Goal: Check status: Check status

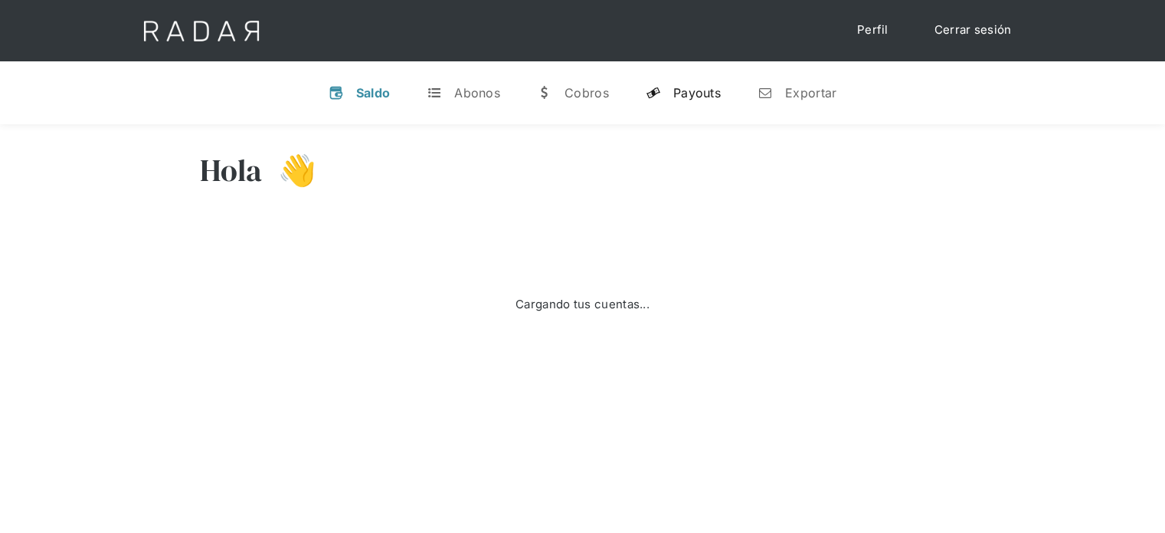
select select "prontopaga"
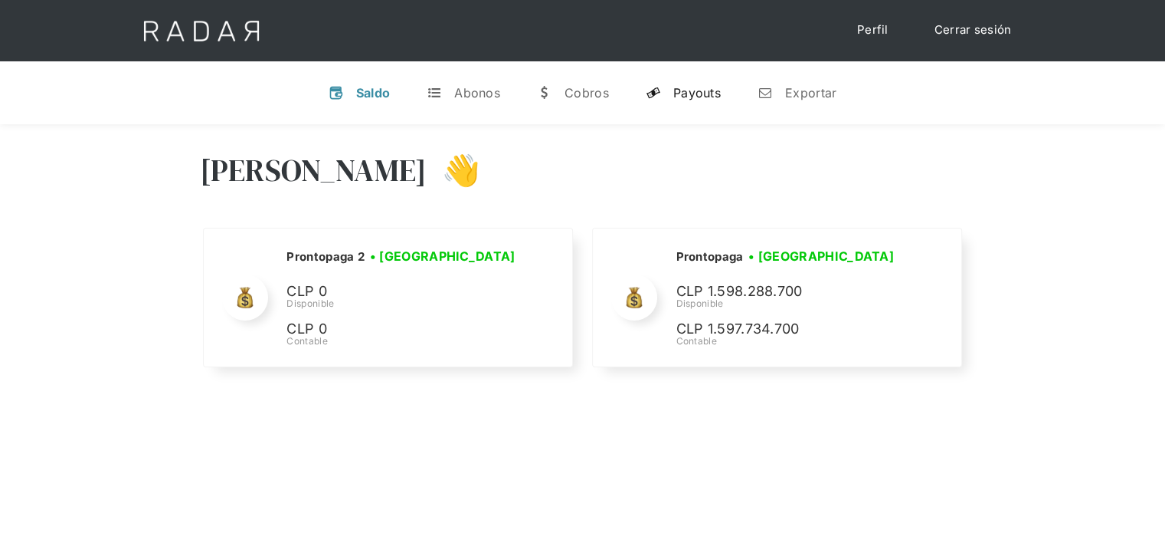
click at [703, 93] on div "Payouts" at bounding box center [698, 92] width 48 height 15
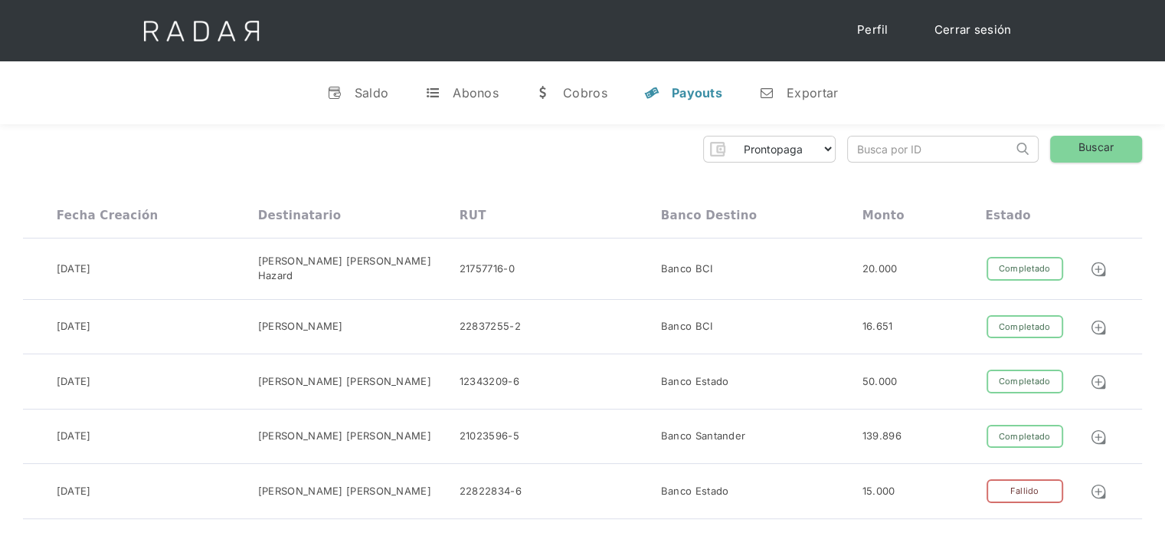
click at [864, 147] on input "search" at bounding box center [930, 148] width 165 height 25
paste input "573c32bd-b2e4-4b5d-af68-69c7e139ac13"
drag, startPoint x: 867, startPoint y: 149, endPoint x: 809, endPoint y: 150, distance: 57.5
click at [809, 150] on div "Prontopaga Prontopaga 2 Thank you! Your submission has been received! Oops! Som…" at bounding box center [583, 149] width 1120 height 27
click at [855, 143] on input "573c32bd-b2e4-4b5d-af68-69c7e139ac13" at bounding box center [930, 148] width 165 height 25
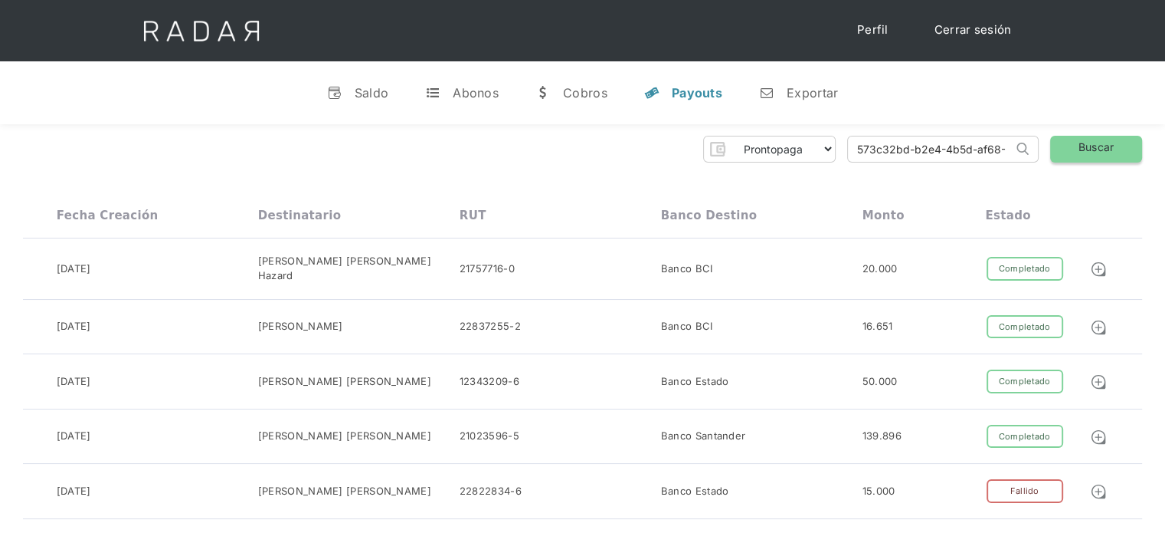
type input "573c32bd-b2e4-4b5d-af68-69c7e139ac13"
click at [1105, 159] on link "Buscar" at bounding box center [1097, 149] width 92 height 27
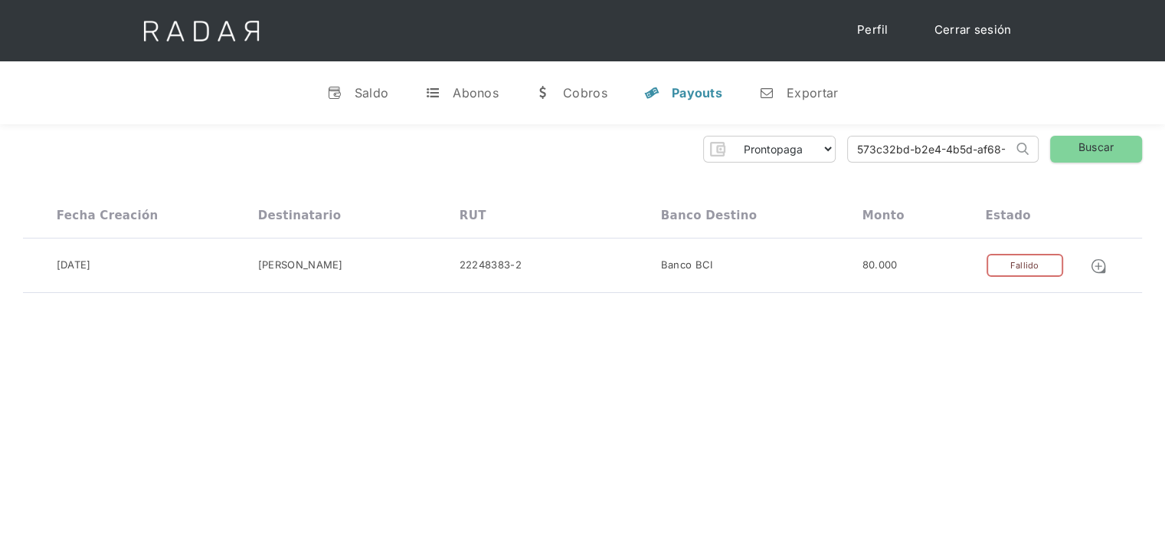
scroll to position [0, 70]
drag, startPoint x: 856, startPoint y: 152, endPoint x: 1113, endPoint y: 130, distance: 257.7
click at [1113, 130] on div "Prontopaga Prontopaga 2 Thank you! Your submission has been received! Oops! Som…" at bounding box center [582, 214] width 1165 height 181
paste input "3b3b91bd-b52c-4901-af07-45f66af9380a"
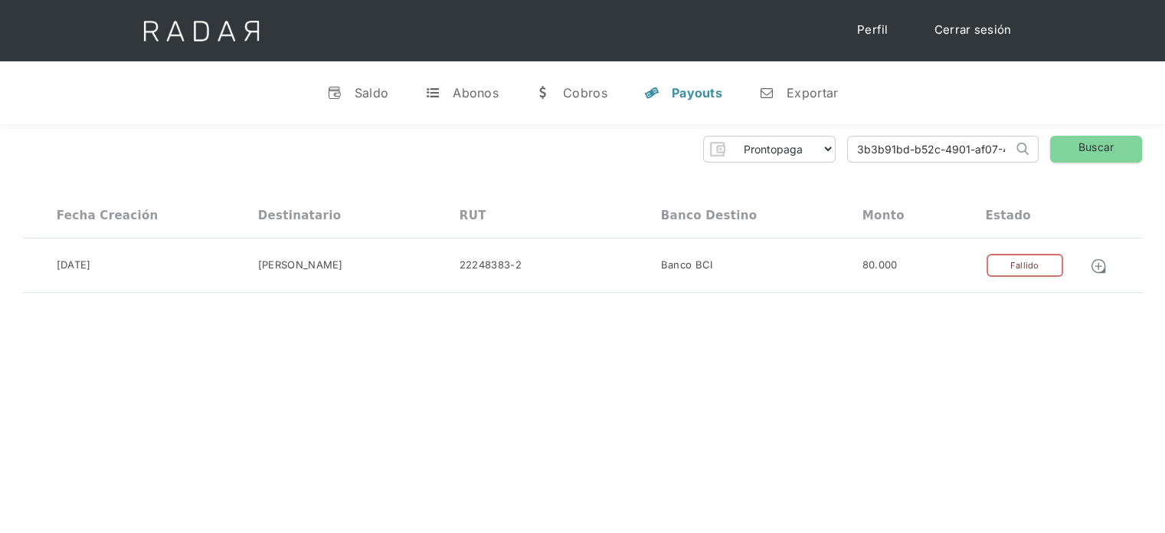
drag, startPoint x: 965, startPoint y: 154, endPoint x: 825, endPoint y: 162, distance: 139.7
click at [825, 162] on div "Prontopaga Prontopaga 2 Thank you! Your submission has been received! Oops! Som…" at bounding box center [583, 149] width 1120 height 27
click at [858, 147] on input "3b3b91bd-b52c-4901-af07-45f66af9380a" at bounding box center [930, 148] width 165 height 25
type input "3b3b91bd-b52c-4901-af07-45f66af9380a"
click at [1086, 157] on link "Buscar" at bounding box center [1097, 149] width 92 height 27
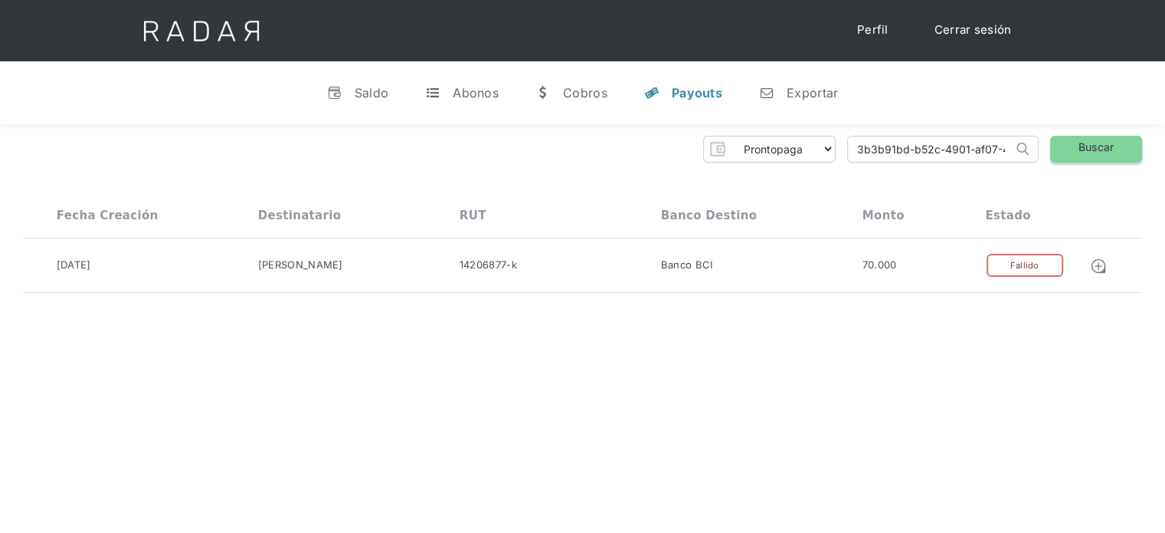
scroll to position [0, 68]
drag, startPoint x: 857, startPoint y: 152, endPoint x: 1187, endPoint y: 143, distance: 329.6
click at [1165, 143] on html "Cargando... Cerrar sesión Perfil v Saldo t Abonos w Cobros y Payouts n Exportar…" at bounding box center [582, 266] width 1165 height 533
paste input "c45992ef-2f76-4f8c-afb3-1ceea4bcbfcf"
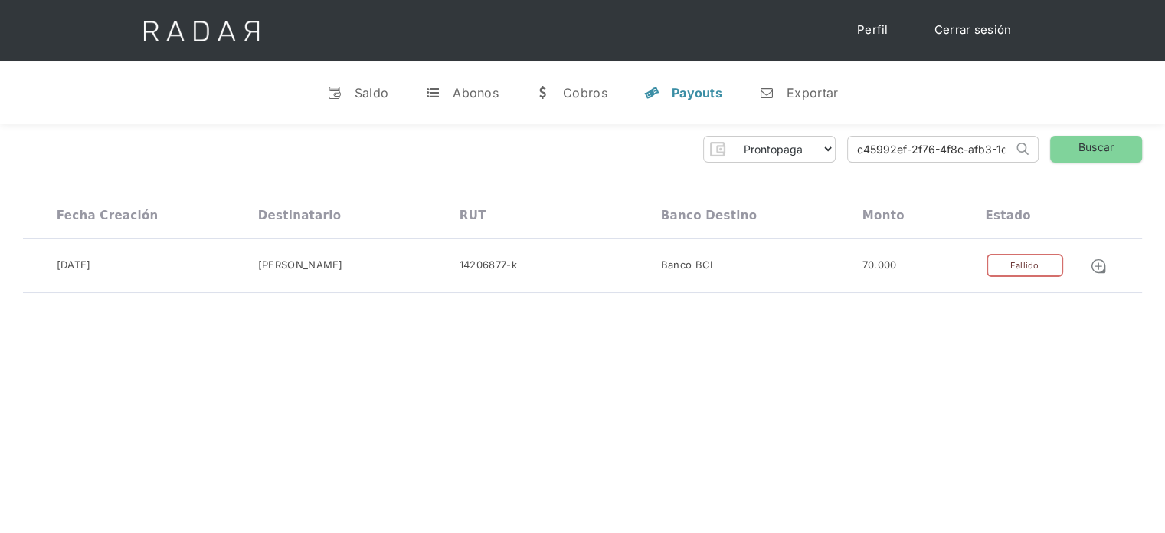
drag, startPoint x: 972, startPoint y: 149, endPoint x: 770, endPoint y: 159, distance: 202.5
click at [770, 159] on div "Prontopaga Prontopaga 2 Thank you! Your submission has been received! Oops! Som…" at bounding box center [583, 149] width 1120 height 27
click at [849, 149] on input "c45992ef-2f76-4f8c-afb3-1ceea4bcbfcf" at bounding box center [930, 148] width 165 height 25
click at [855, 148] on input "c45992ef-2f76-4f8c-afb3-1ceea4bcbfcf" at bounding box center [930, 148] width 165 height 25
type input "c45992ef-2f76-4f8c-afb3-1ceea4bcbfcf"
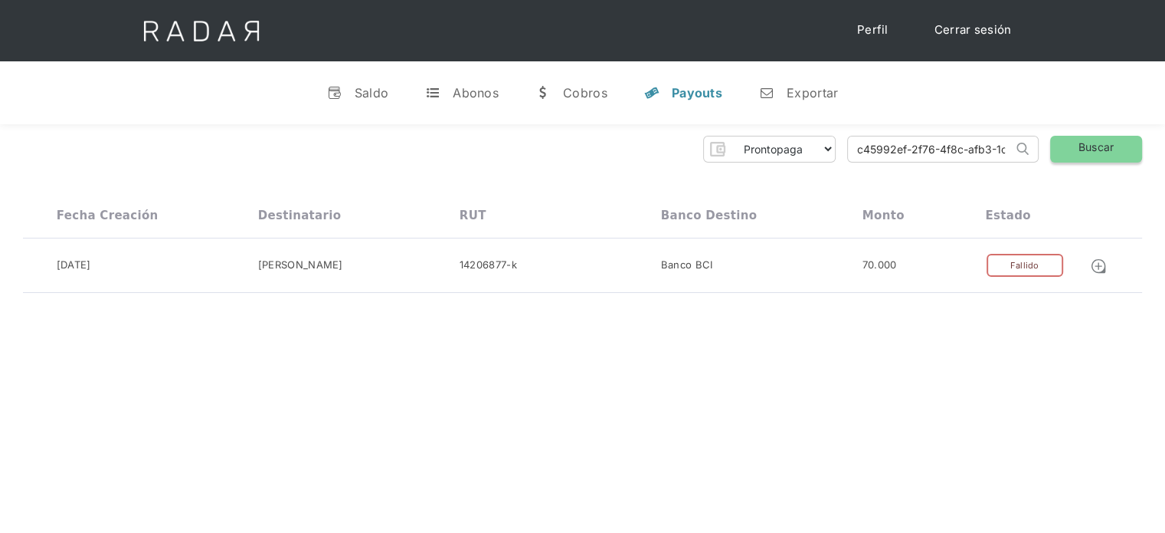
click at [1097, 159] on link "Buscar" at bounding box center [1097, 149] width 92 height 27
drag, startPoint x: 855, startPoint y: 151, endPoint x: 1191, endPoint y: 131, distance: 336.2
click at [1165, 131] on html "Cargando... Cerrar sesión Perfil v Saldo t Abonos w Cobros y Payouts n Exportar…" at bounding box center [582, 266] width 1165 height 533
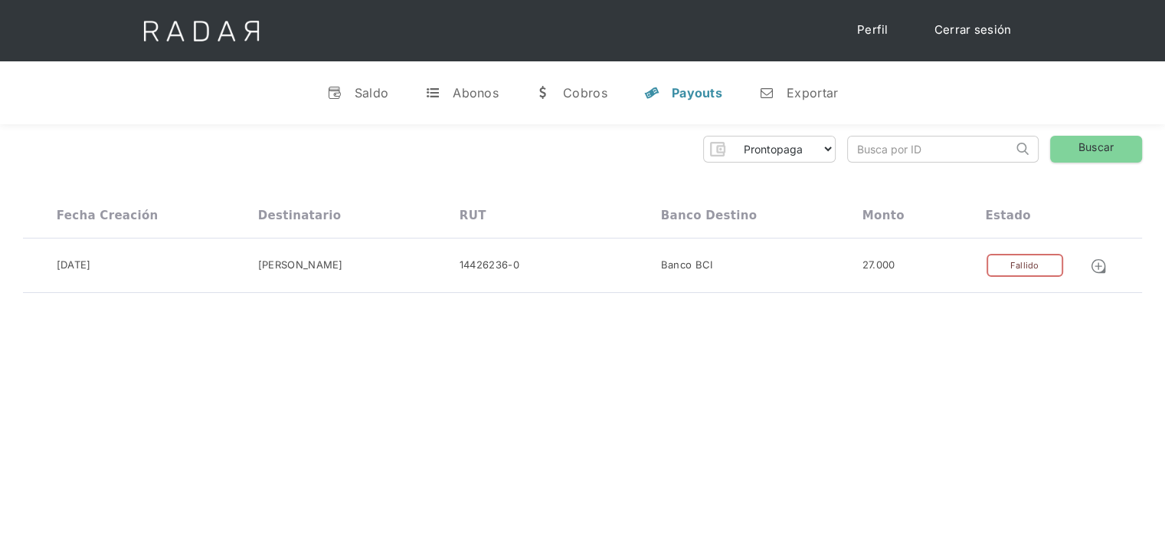
paste input "e9179892-60c6-43b3-8895-adbee3e78c43"
drag, startPoint x: 890, startPoint y: 148, endPoint x: 814, endPoint y: 156, distance: 76.3
click at [814, 156] on div "Prontopaga Prontopaga 2 Thank you! Your submission has been received! Oops! Som…" at bounding box center [583, 149] width 1120 height 27
click at [857, 146] on input "e9179892-60c6-43b3-8895-adbee3e78c43" at bounding box center [930, 148] width 165 height 25
type input "e9179892-60c6-43b3-8895-adbee3e78c43"
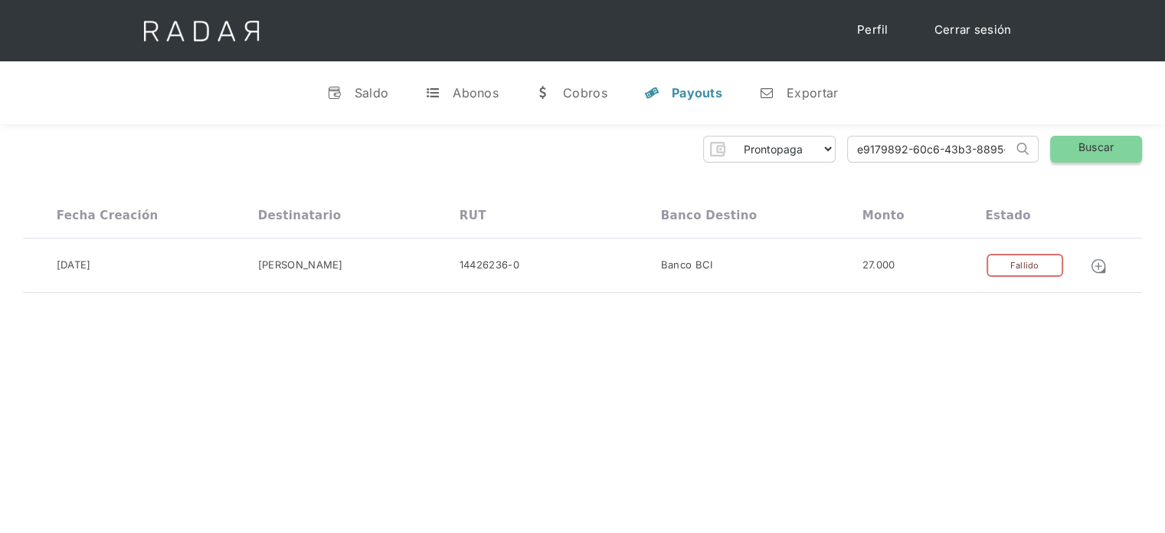
click at [1097, 150] on link "Buscar" at bounding box center [1097, 149] width 92 height 27
drag, startPoint x: 854, startPoint y: 156, endPoint x: 1070, endPoint y: 146, distance: 216.3
click at [1070, 146] on div "Prontopaga Prontopaga 2 Thank you! Your submission has been received! Oops! Som…" at bounding box center [583, 149] width 1120 height 27
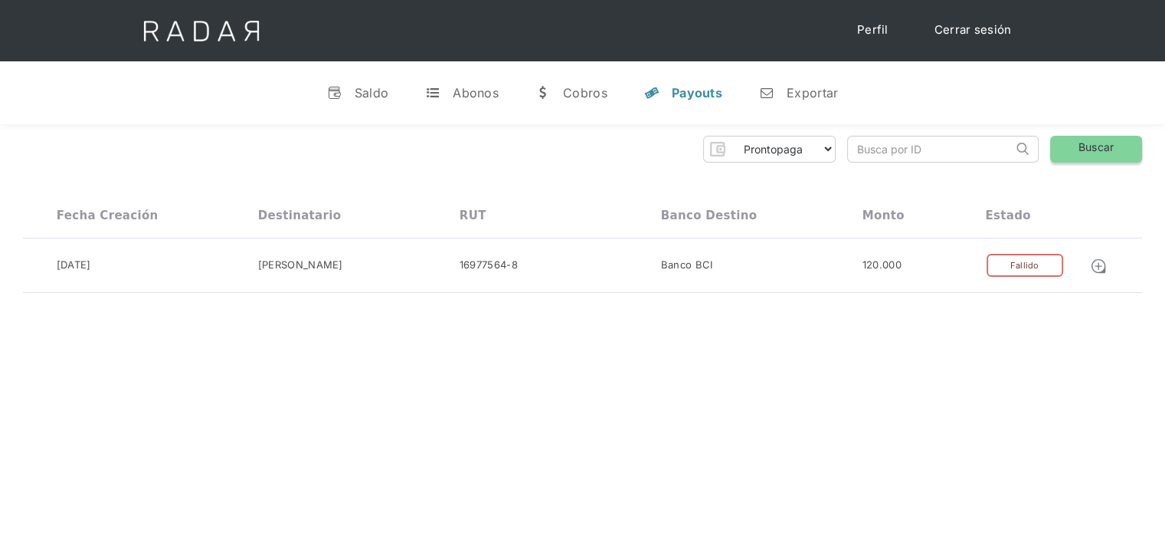
paste input "9afc54f8-afa9-4724-89aa-7fb9b9405cf7 ID de mensaje radar"
drag, startPoint x: 953, startPoint y: 152, endPoint x: 858, endPoint y: 154, distance: 95.0
click at [846, 160] on div "Prontopaga Prontopaga 2 Thank you! Your submission has been received! Oops! Som…" at bounding box center [583, 149] width 1120 height 27
click at [861, 150] on input "9afc54f8-afa9-4724-89aa-7fb9b9405cf7 ID de mensaje radar" at bounding box center [930, 148] width 165 height 25
type input "9afc54f8-afa9-4724-89aa-7fb9b9405cf7 ID de mensaje radar"
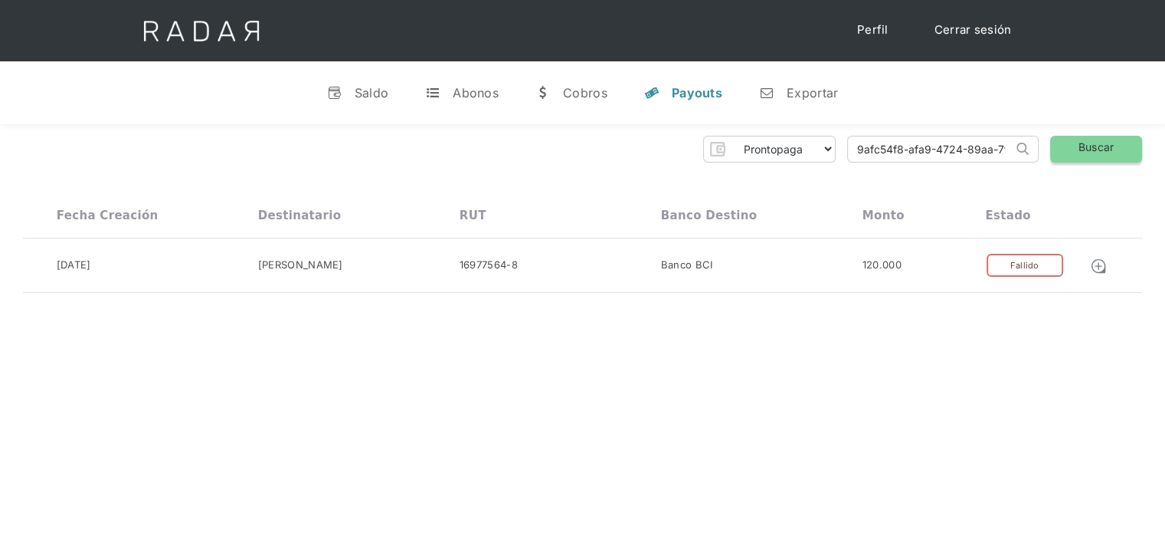
click at [1066, 145] on link "Buscar" at bounding box center [1097, 149] width 92 height 27
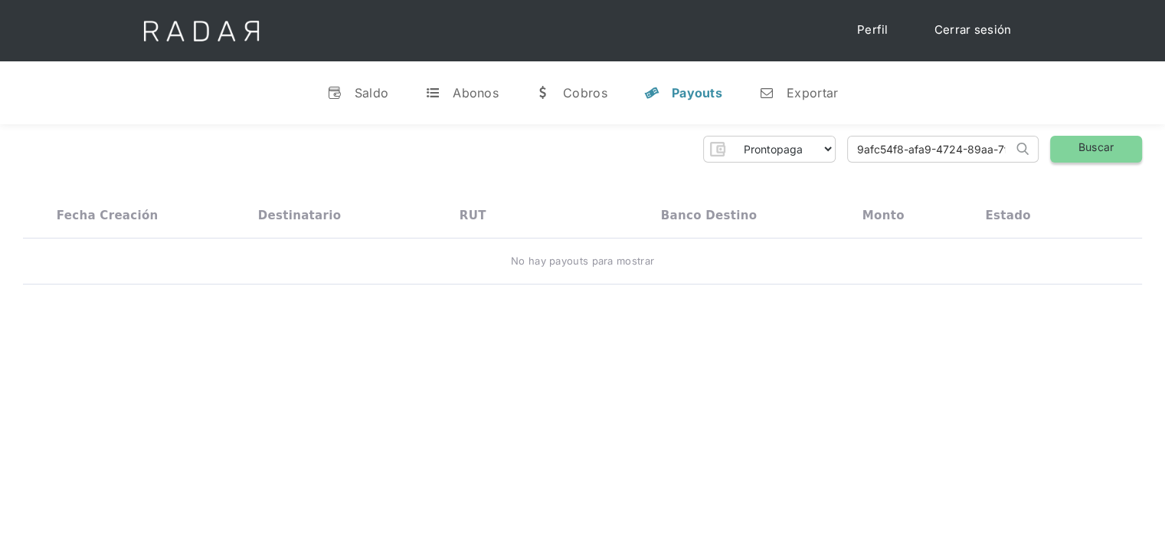
scroll to position [0, 169]
drag, startPoint x: 858, startPoint y: 149, endPoint x: 1129, endPoint y: 149, distance: 271.3
click at [1129, 149] on div "Prontopaga Prontopaga 2 Thank you! Your submission has been received! Oops! Som…" at bounding box center [583, 149] width 1120 height 27
paste input "9afc54f8-afa9-4724-89aa-7fb9b9405cf7"
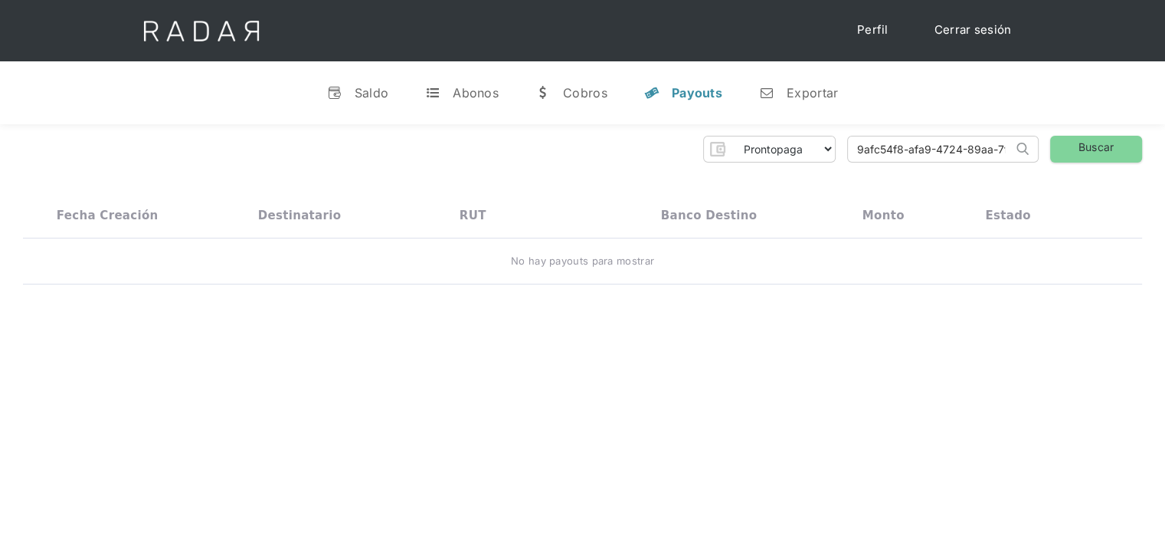
drag, startPoint x: 924, startPoint y: 146, endPoint x: 814, endPoint y: 165, distance: 111.9
click at [814, 165] on div "Prontopaga Prontopaga 2 Thank you! Your submission has been received! Oops! Som…" at bounding box center [582, 210] width 1165 height 172
click at [861, 149] on input "9afc54f8-afa9-4724-89aa-7fb9b9405cf7" at bounding box center [930, 148] width 165 height 25
type input "9afc54f8-afa9-4724-89aa-7fb9b9405cf7"
click at [1110, 152] on link "Buscar" at bounding box center [1097, 149] width 92 height 27
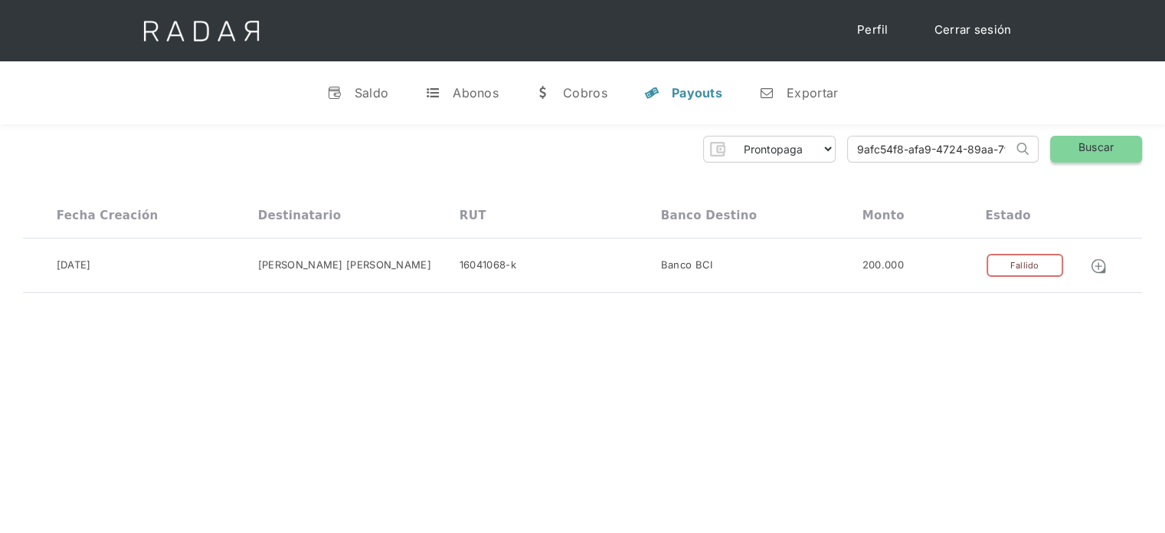
scroll to position [0, 64]
drag, startPoint x: 855, startPoint y: 152, endPoint x: 1138, endPoint y: 151, distance: 282.8
click at [1138, 151] on div "Prontopaga Prontopaga 2 Thank you! Your submission has been received! Oops! Som…" at bounding box center [583, 149] width 1120 height 27
paste input "ce9800e4-45e3-4644-9957-4b117544b7f2"
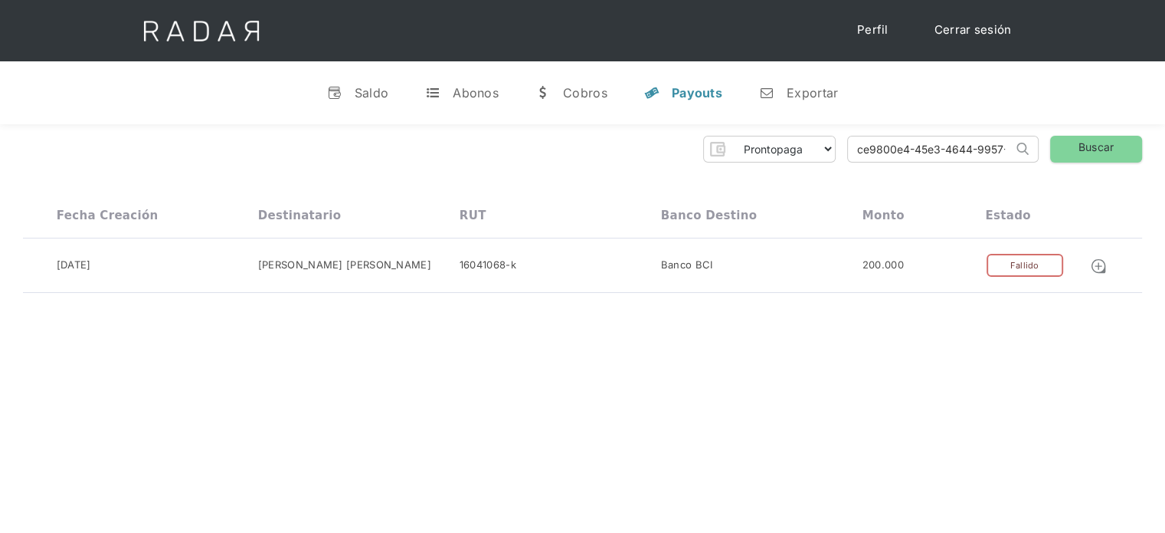
drag, startPoint x: 958, startPoint y: 151, endPoint x: 790, endPoint y: 173, distance: 169.3
click at [790, 173] on div "Prontopaga Prontopaga 2 Thank you! Your submission has been received! Oops! Som…" at bounding box center [582, 214] width 1165 height 181
click at [864, 149] on input "ce9800e4-45e3-4644-9957-4b117544b7f2" at bounding box center [930, 148] width 165 height 25
click at [862, 150] on input "ce9800e4-45e3-4644-9957-4b117544b7f2" at bounding box center [930, 148] width 165 height 25
type input "ce9800e4-45e3-4644-9957-4b117544b7f2"
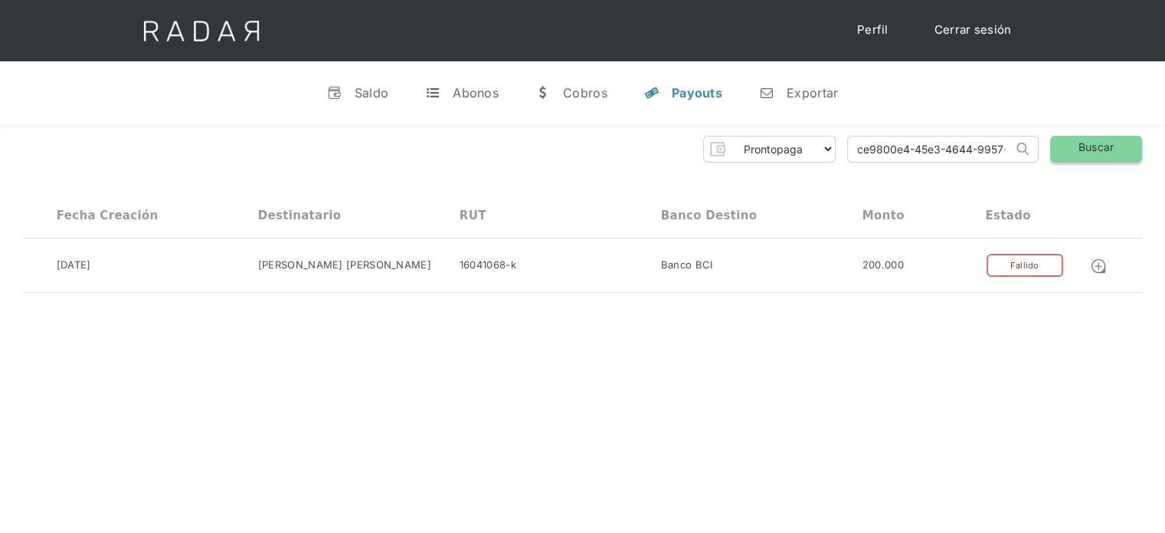
click at [1086, 144] on link "Buscar" at bounding box center [1097, 149] width 92 height 27
drag, startPoint x: 851, startPoint y: 149, endPoint x: 1142, endPoint y: 146, distance: 291.2
click at [1142, 146] on div "Prontopaga Prontopaga 2 Thank you! Your submission has been received! Oops! Som…" at bounding box center [583, 149] width 1120 height 27
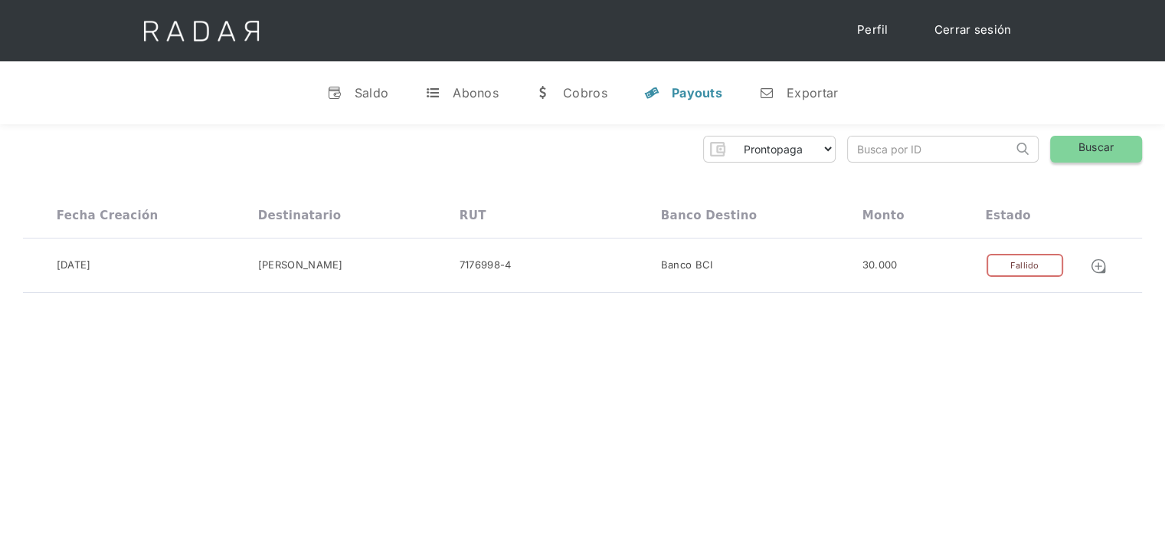
paste input "9c911296-9ef5-48c7-b25c-5b5b9aeca0d9"
click at [1103, 156] on link "Buscar" at bounding box center [1097, 149] width 92 height 27
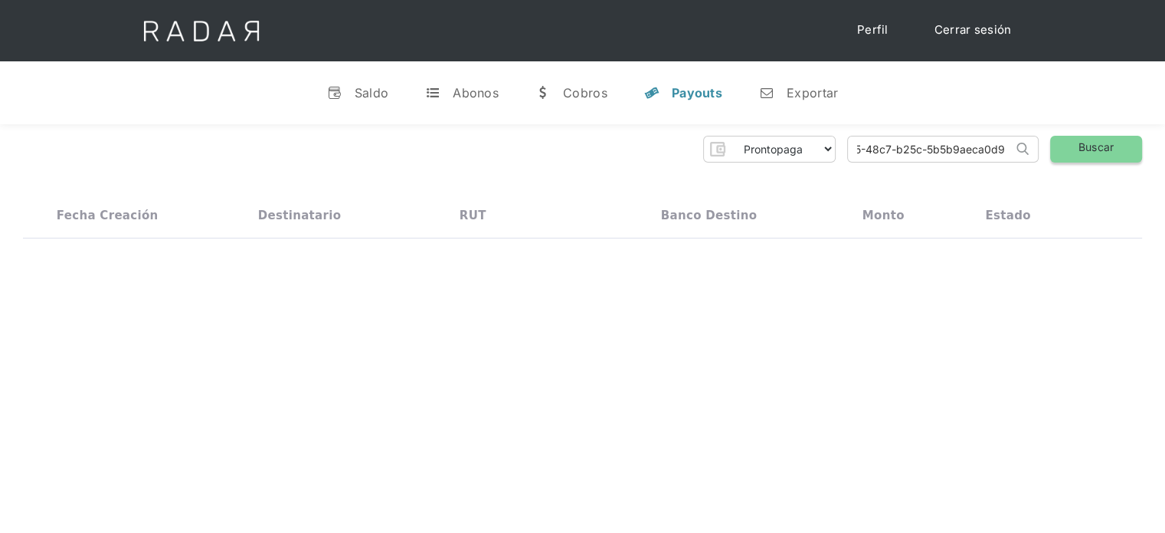
scroll to position [0, 0]
click at [864, 152] on input "9c911296-9ef5-48c7-b25c-5b5b9aeca0d9" at bounding box center [930, 148] width 165 height 25
click at [861, 152] on input "9c911296-9ef5-48c7-b25c-5b5b9aeca0d9" at bounding box center [930, 148] width 165 height 25
type input "9c911296-9ef5-48c7-b25c-5b5b9aeca0d9"
click at [1070, 146] on link "Buscar" at bounding box center [1097, 149] width 92 height 27
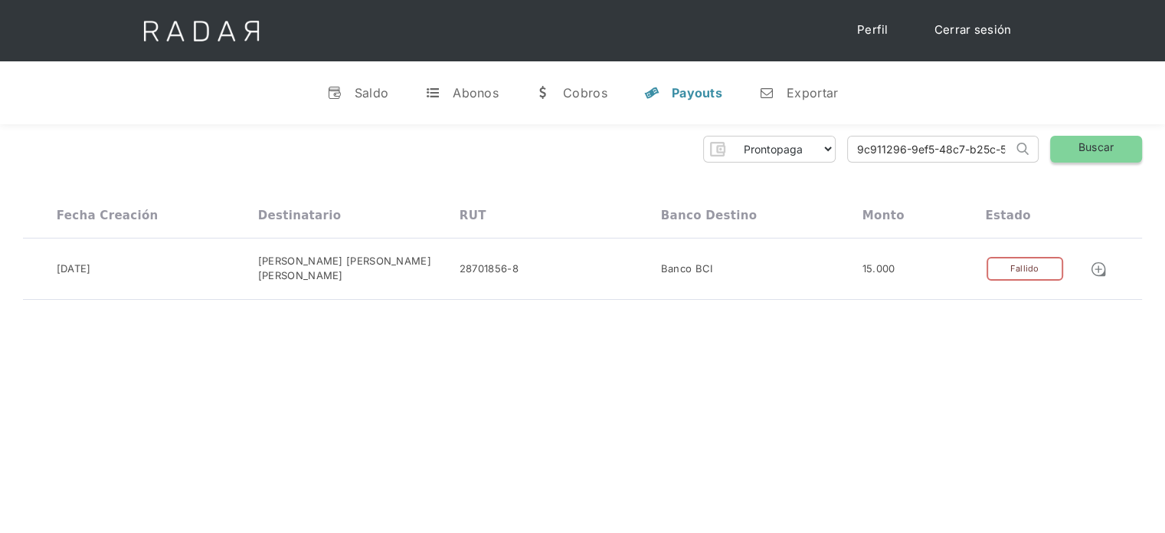
scroll to position [0, 71]
drag, startPoint x: 855, startPoint y: 146, endPoint x: 1074, endPoint y: 157, distance: 219.4
click at [1074, 157] on div "Prontopaga Prontopaga 2 Thank you! Your submission has been received! Oops! Som…" at bounding box center [583, 149] width 1120 height 27
paste input "422d4689-f488-4326-b84f-21b1f877bf71"
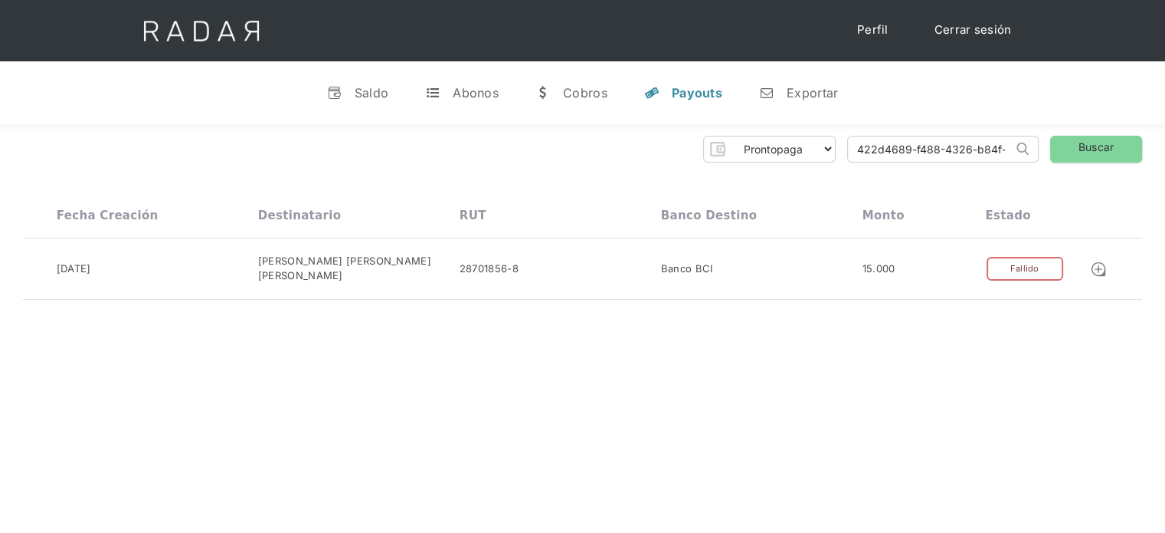
drag, startPoint x: 991, startPoint y: 143, endPoint x: 849, endPoint y: 175, distance: 145.4
click at [849, 175] on div "Prontopaga Prontopaga 2 Thank you! Your submission has been received! Oops! Som…" at bounding box center [582, 217] width 1165 height 187
click at [861, 149] on input "422d4689-f488-4326-b84f-21b1f877bf71" at bounding box center [930, 148] width 165 height 25
type input "422d4689-f488-4326-b84f-21b1f877bf71"
click at [1085, 143] on link "Buscar" at bounding box center [1097, 149] width 92 height 27
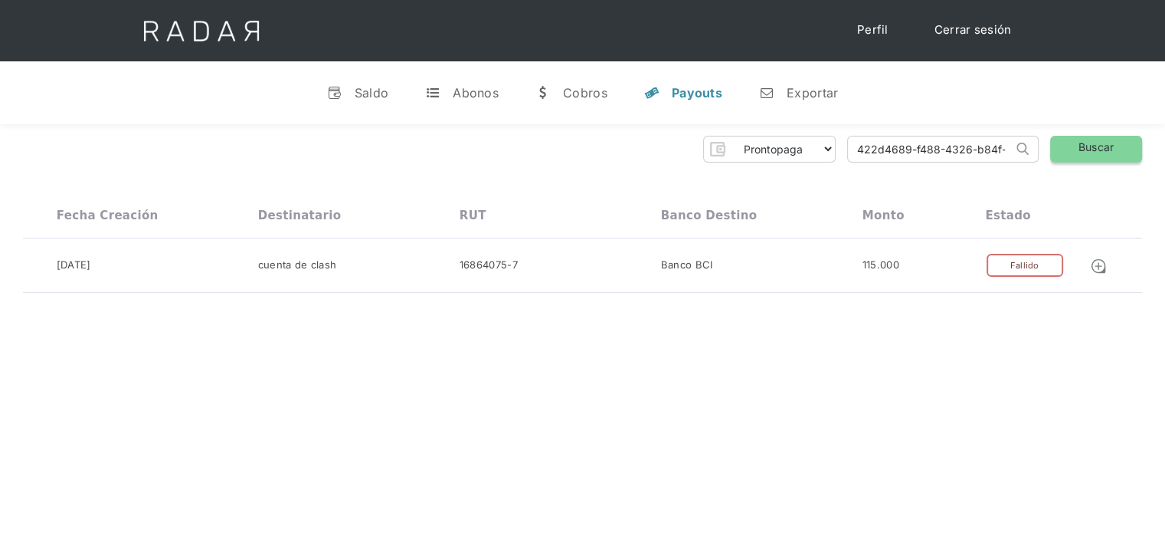
scroll to position [0, 64]
drag, startPoint x: 856, startPoint y: 153, endPoint x: 1097, endPoint y: 155, distance: 241.4
click at [1097, 155] on div "Prontopaga Prontopaga 2 Thank you! Your submission has been received! Oops! Som…" at bounding box center [583, 149] width 1120 height 27
paste input "c3c24495-5fc6-4733-a8b7-8c6409d53018"
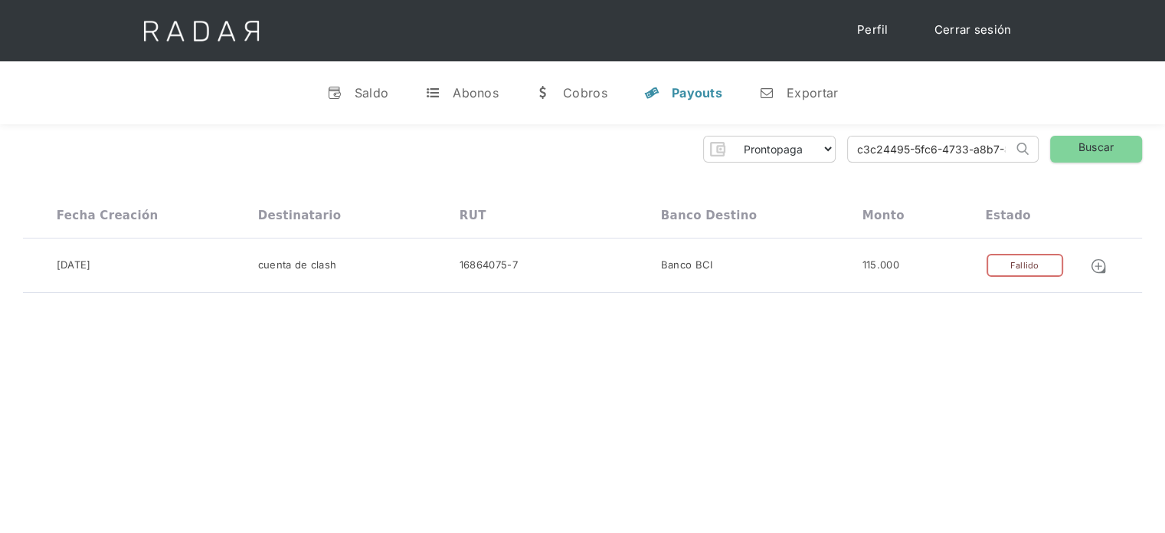
drag, startPoint x: 903, startPoint y: 156, endPoint x: 798, endPoint y: 160, distance: 105.1
click at [798, 160] on div "Prontopaga Prontopaga 2 Thank you! Your submission has been received! Oops! Som…" at bounding box center [583, 149] width 1120 height 27
click at [858, 145] on input "c3c24495-5fc6-4733-a8b7-8c6409d53018" at bounding box center [930, 148] width 165 height 25
type input "c3c24495-5fc6-4733-a8b7-8c6409d53018"
click at [1079, 137] on link "Buscar" at bounding box center [1097, 149] width 92 height 27
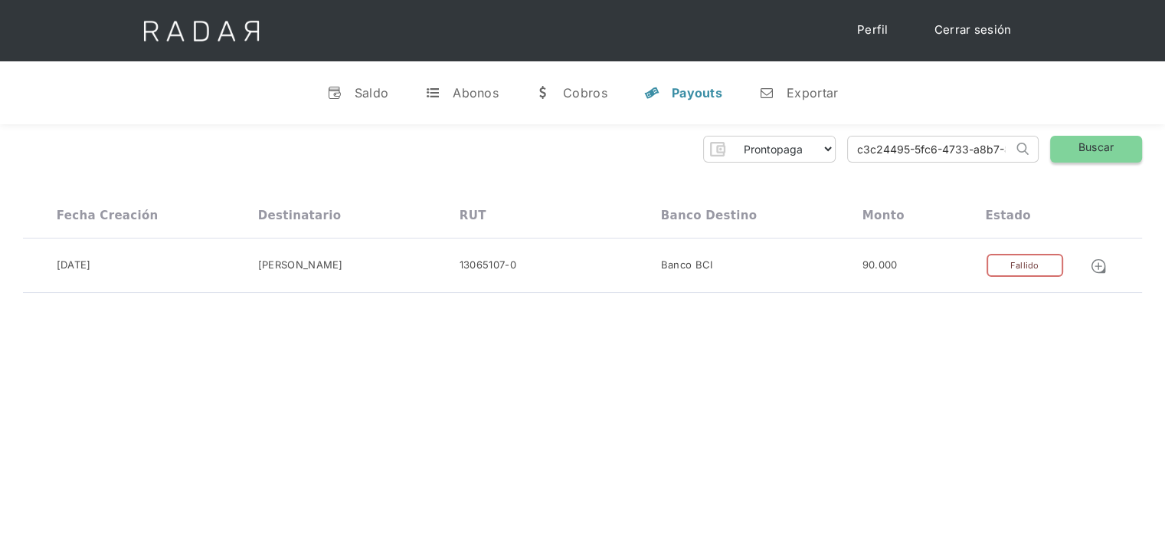
scroll to position [0, 75]
drag, startPoint x: 853, startPoint y: 149, endPoint x: 1171, endPoint y: 161, distance: 318.2
click at [1165, 162] on html "Cargando... Cerrar sesión Perfil v Saldo t Abonos w Cobros y Payouts n Exportar…" at bounding box center [582, 266] width 1165 height 533
paste input "3cc627b1-a789-4380-a2b8-174aae8dcb73"
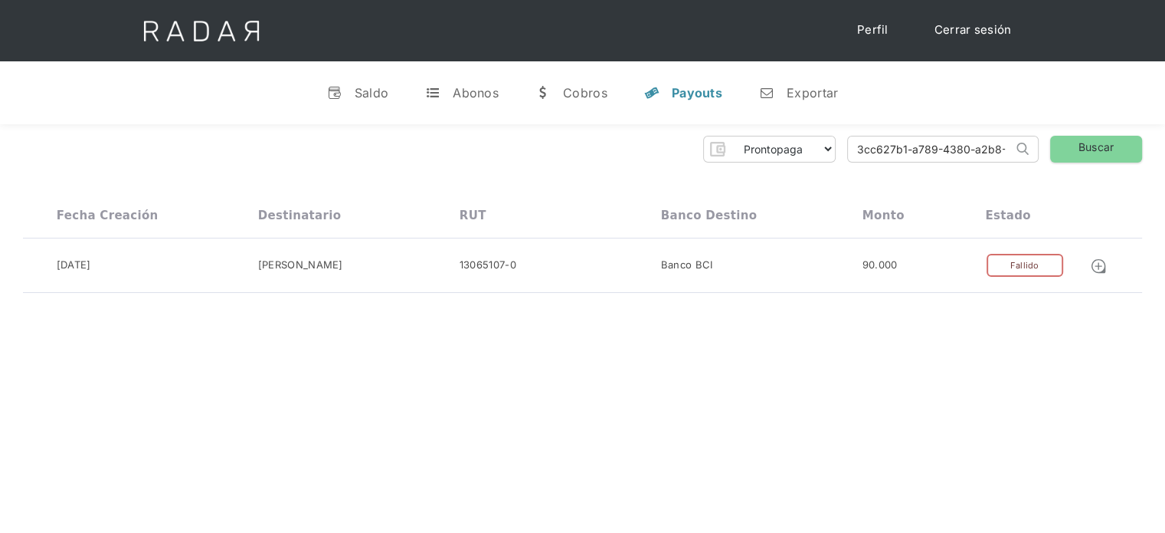
drag, startPoint x: 939, startPoint y: 143, endPoint x: 843, endPoint y: 152, distance: 97.0
click at [843, 152] on div "Prontopaga Prontopaga 2 Thank you! Your submission has been received! Oops! Som…" at bounding box center [583, 149] width 1120 height 27
click at [864, 149] on input "3cc627b1-a789-4380-a2b8-174aae8dcb73" at bounding box center [930, 148] width 165 height 25
click at [862, 150] on input "3cc627b1-a789-4380-a2b8-174aae8dcb73" at bounding box center [930, 148] width 165 height 25
type input "3cc627b1-a789-4380-a2b8-174aae8dcb73"
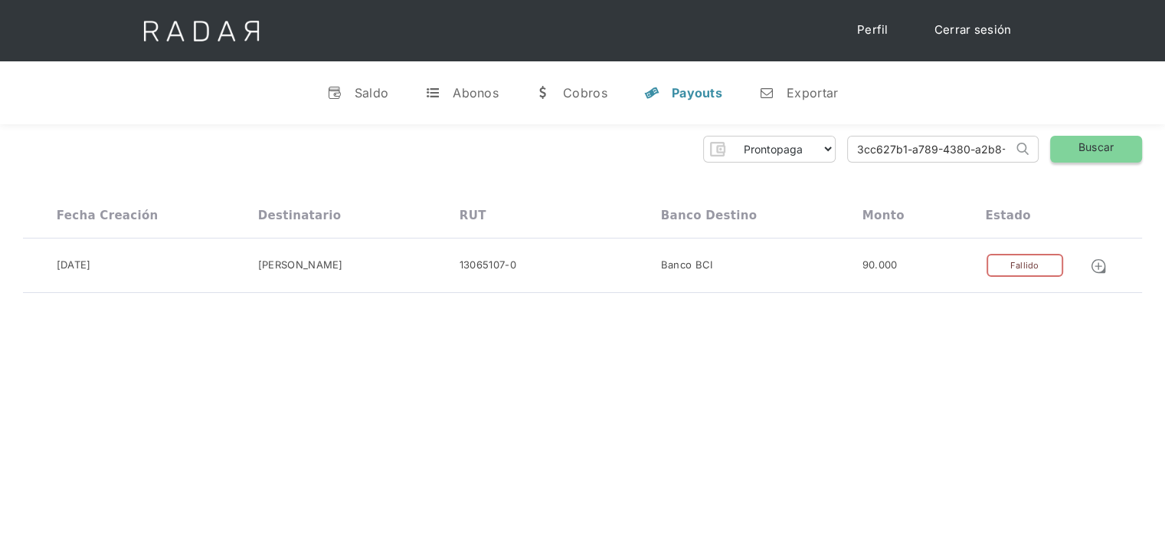
click at [1076, 152] on link "Buscar" at bounding box center [1097, 149] width 92 height 27
drag, startPoint x: 858, startPoint y: 148, endPoint x: 1116, endPoint y: 146, distance: 257.5
click at [1116, 146] on div "Prontopaga Prontopaga 2 Thank you! Your submission has been received! Oops! Som…" at bounding box center [583, 149] width 1120 height 27
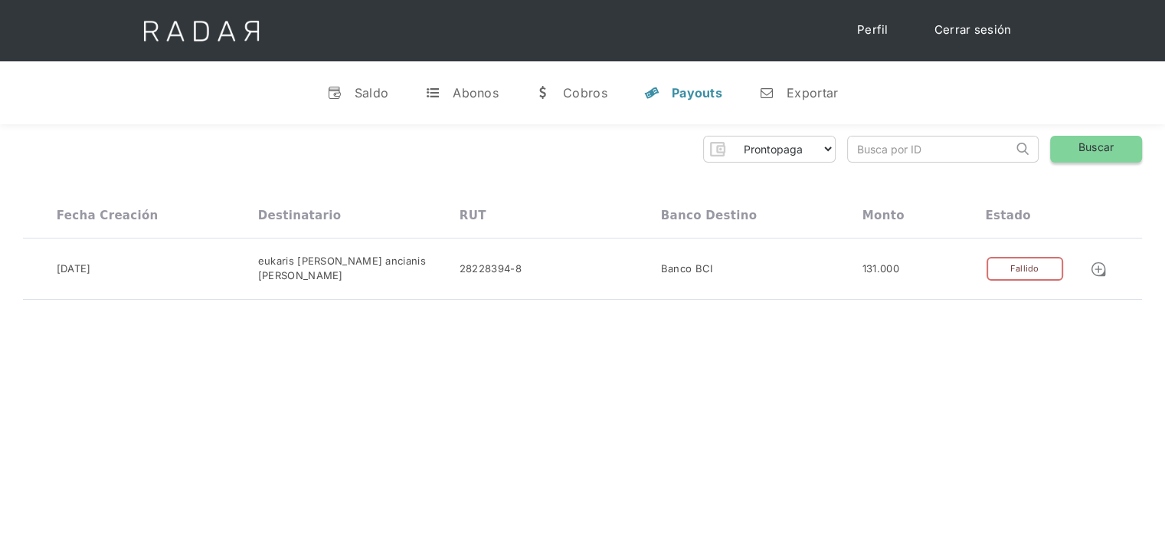
paste input "72d697d3-e1c5-459e-9ca9-fb122ed1bd9f"
drag, startPoint x: 950, startPoint y: 140, endPoint x: 818, endPoint y: 149, distance: 132.1
click at [818, 149] on div "Prontopaga Prontopaga 2 Thank you! Your submission has been received! Oops! Som…" at bounding box center [583, 149] width 1120 height 27
click at [861, 148] on input "72d697d3-e1c5-459e-9ca9-fb122ed1bd9f" at bounding box center [930, 148] width 165 height 25
type input "72d697d3-e1c5-459e-9ca9-fb122ed1bd9f"
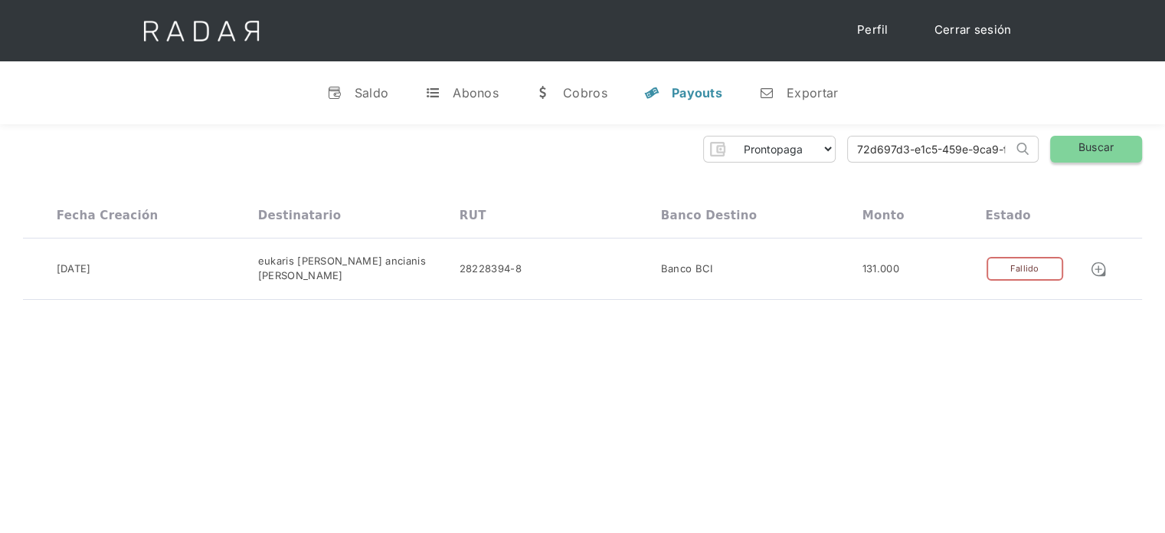
click at [1090, 152] on link "Buscar" at bounding box center [1097, 149] width 92 height 27
drag, startPoint x: 856, startPoint y: 150, endPoint x: 1175, endPoint y: 136, distance: 319.1
click at [1165, 136] on html "Cargando... Cerrar sesión Perfil v Saldo t Abonos w Cobros y Payouts n Exportar…" at bounding box center [582, 266] width 1165 height 533
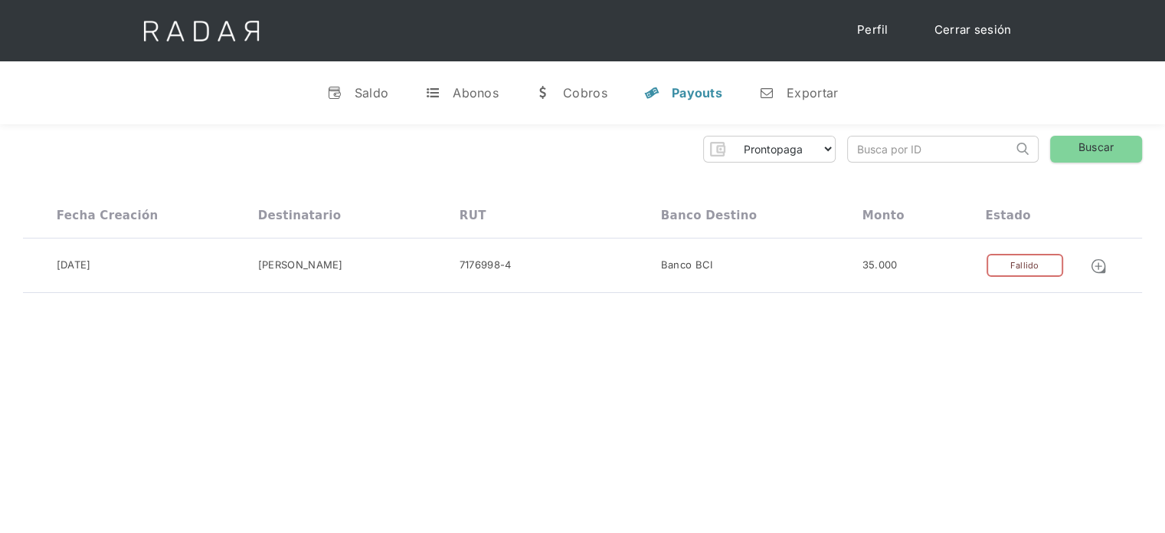
paste input "c5d783ec-91a0-47c9-ae5a-f34fcf7373df"
drag, startPoint x: 943, startPoint y: 138, endPoint x: 808, endPoint y: 168, distance: 138.9
click at [808, 168] on div "Prontopaga Prontopaga 2 Thank you! Your submission has been received! Oops! Som…" at bounding box center [582, 214] width 1165 height 181
click at [857, 152] on input "c5d783ec-91a0-47c9-ae5a-f34fcf7373df" at bounding box center [930, 148] width 165 height 25
click at [857, 151] on input "c5d783ec-91a0-47c9-ae5a-f34fcf7373df" at bounding box center [930, 148] width 165 height 25
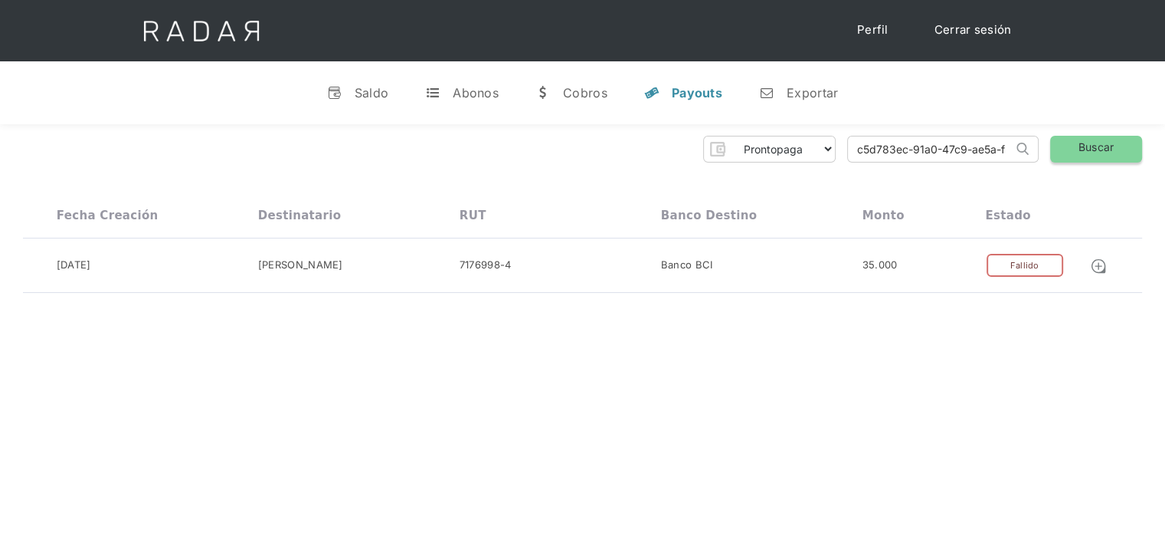
type input "c5d783ec-91a0-47c9-ae5a-f34fcf7373df"
click at [1100, 148] on link "Buscar" at bounding box center [1097, 149] width 92 height 27
drag, startPoint x: 852, startPoint y: 152, endPoint x: 1207, endPoint y: 124, distance: 355.9
click at [1165, 124] on html "Cargando... Cerrar sesión Perfil v Saldo t Abonos w Cobros y Payouts n Exportar…" at bounding box center [582, 266] width 1165 height 533
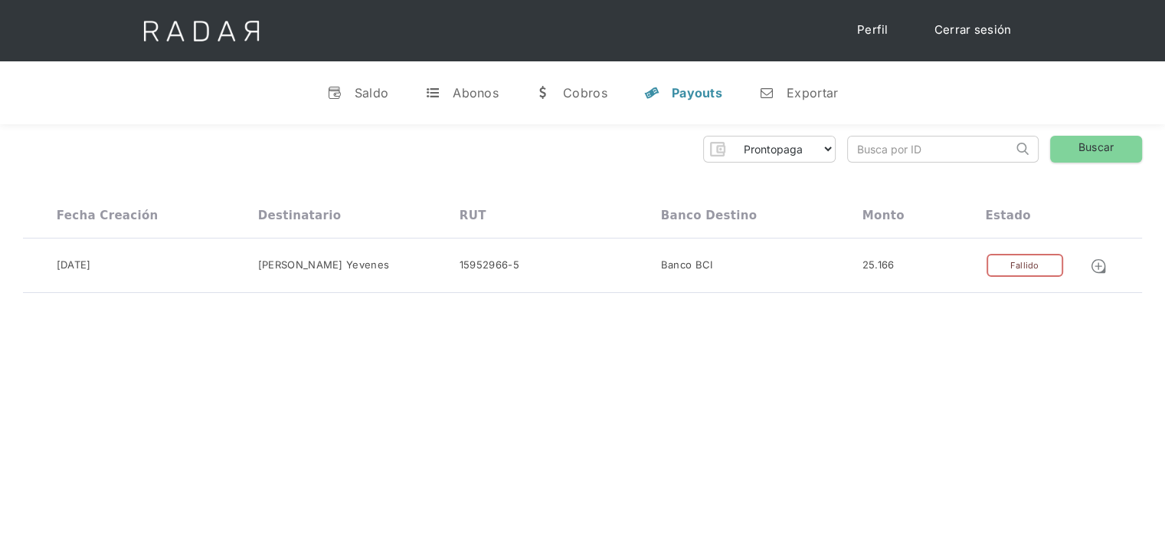
scroll to position [0, 0]
paste input "981dbe84-14c5-49e1-9003-cae8b2ba85b8"
click at [895, 405] on div "[PERSON_NAME] 👋 Cargando tus cuentas... Nombre de la empresa • [GEOGRAPHIC_DATA…" at bounding box center [582, 390] width 1165 height 533
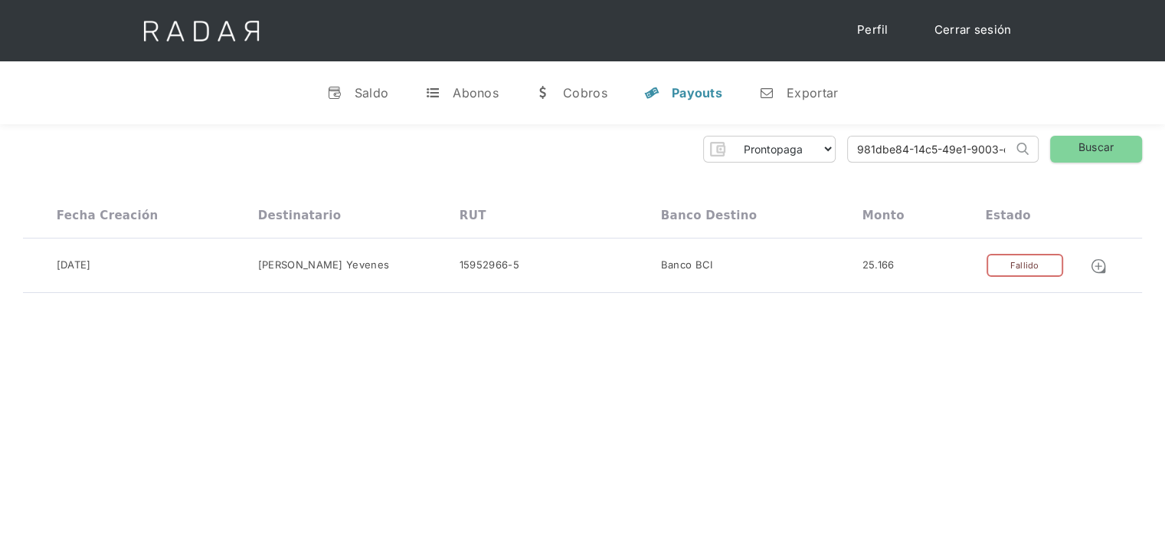
drag, startPoint x: 871, startPoint y: 147, endPoint x: 834, endPoint y: 149, distance: 37.6
click at [834, 149] on div "Prontopaga Prontopaga 2 Thank you! Your submission has been received! Oops! Som…" at bounding box center [583, 149] width 1120 height 27
click at [864, 148] on input "981dbe84-14c5-49e1-9003-cae8b2ba85b8" at bounding box center [930, 148] width 165 height 25
click at [858, 151] on input "981dbe84-14c5-49e1-9003-cae8b2ba85b8" at bounding box center [930, 148] width 165 height 25
type input "981dbe84-14c5-49e1-9003-cae8b2ba85b8"
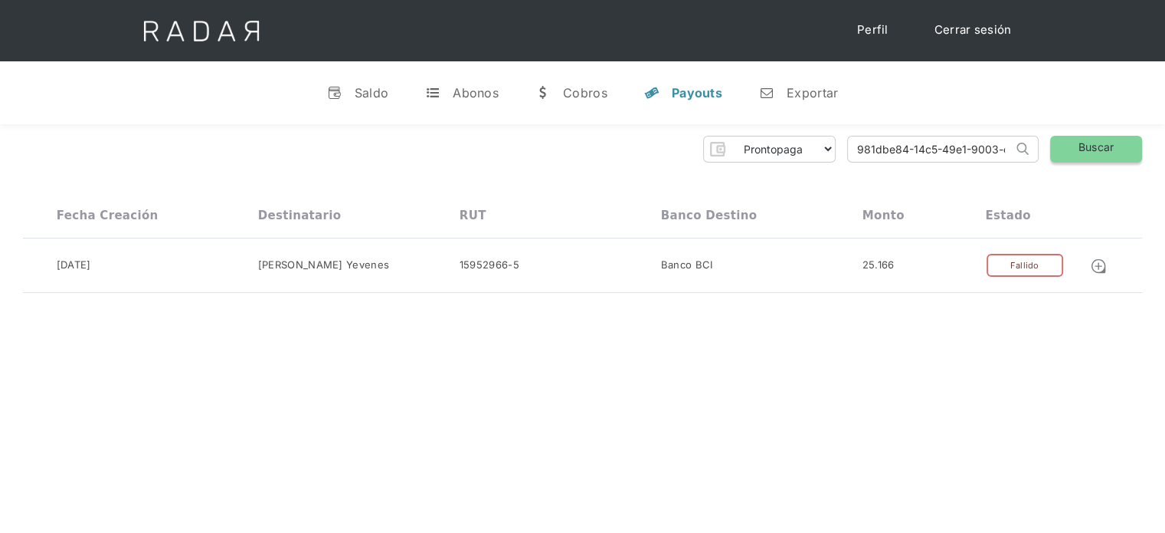
click at [1085, 153] on link "Buscar" at bounding box center [1097, 149] width 92 height 27
drag, startPoint x: 857, startPoint y: 153, endPoint x: 1155, endPoint y: 131, distance: 298.1
click at [1155, 131] on div "Prontopaga Prontopaga 2 Thank you! Your submission has been received! Oops! Som…" at bounding box center [582, 214] width 1165 height 181
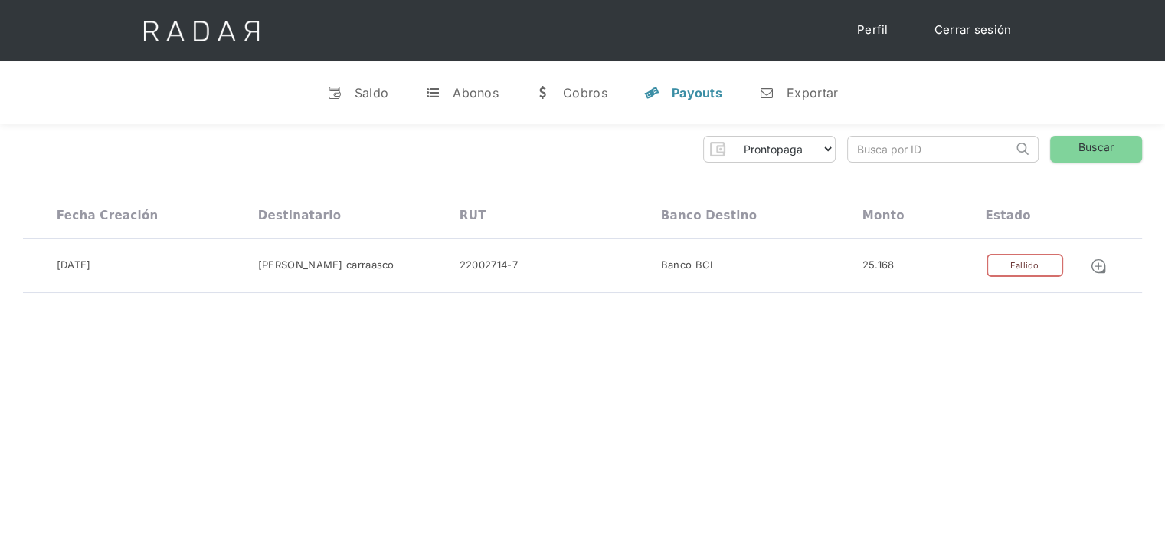
paste input "771e939e-e1c9-4874-8b20-3b5b84fb52c3"
drag, startPoint x: 979, startPoint y: 152, endPoint x: 858, endPoint y: 163, distance: 121.6
click at [847, 184] on div "Prontopaga Prontopaga 2 Thank you! Your submission has been received! Oops! Som…" at bounding box center [582, 214] width 1165 height 181
click at [857, 150] on input "771e939e-e1c9-4874-8b20-3b5b84fb52c3" at bounding box center [930, 148] width 165 height 25
type input "771e939e-e1c9-4874-8b20-3b5b84fb52c3"
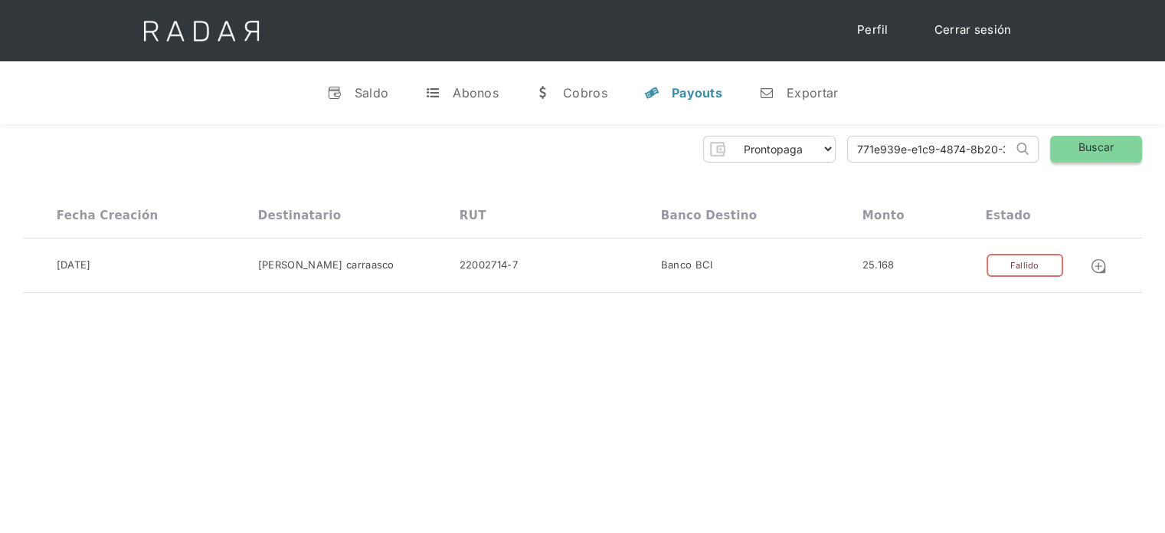
click at [1103, 152] on link "Buscar" at bounding box center [1097, 149] width 92 height 27
drag, startPoint x: 855, startPoint y: 146, endPoint x: 1156, endPoint y: 136, distance: 300.6
click at [1156, 136] on div "Prontopaga Prontopaga 2 Thank you! Your submission has been received! Oops! Som…" at bounding box center [582, 214] width 1165 height 181
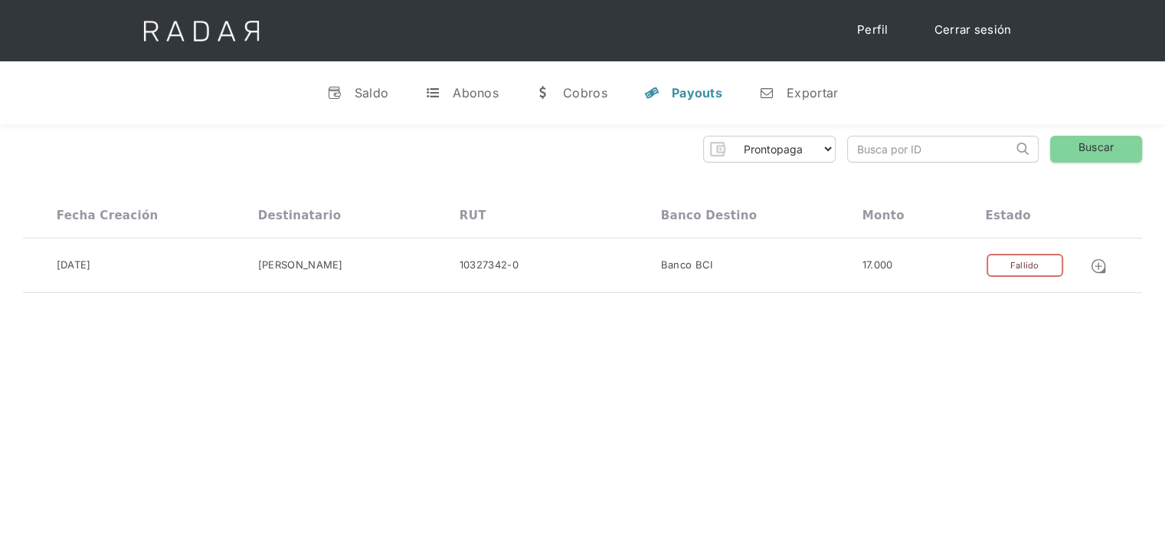
paste input "cbbd5dc5-c304-4793-9edd-f803ac825109"
drag, startPoint x: 923, startPoint y: 152, endPoint x: 837, endPoint y: 153, distance: 85.8
click at [837, 153] on div "Prontopaga Prontopaga 2 Thank you! Your submission has been received! Oops! Som…" at bounding box center [583, 149] width 1120 height 27
click at [1085, 136] on link "Buscar" at bounding box center [1097, 149] width 92 height 27
type input "d-f803ac825109"
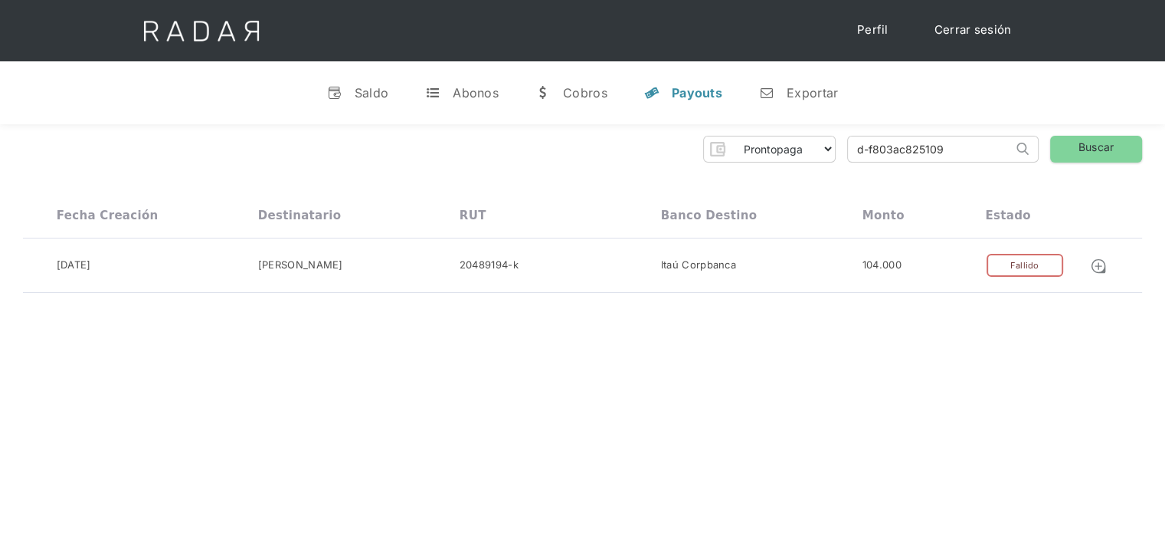
drag, startPoint x: 965, startPoint y: 149, endPoint x: 774, endPoint y: 156, distance: 191.7
click at [774, 156] on div "Prontopaga Prontopaga 2 Thank you! Your submission has been received! Oops! Som…" at bounding box center [583, 149] width 1120 height 27
paste input "cd8c56e2-c8a4-4c63-aa69-869085a5d865"
drag, startPoint x: 893, startPoint y: 152, endPoint x: 828, endPoint y: 171, distance: 68.4
click at [828, 171] on div "Prontopaga Prontopaga 2 Thank you! Your submission has been received! Oops! Som…" at bounding box center [582, 214] width 1165 height 181
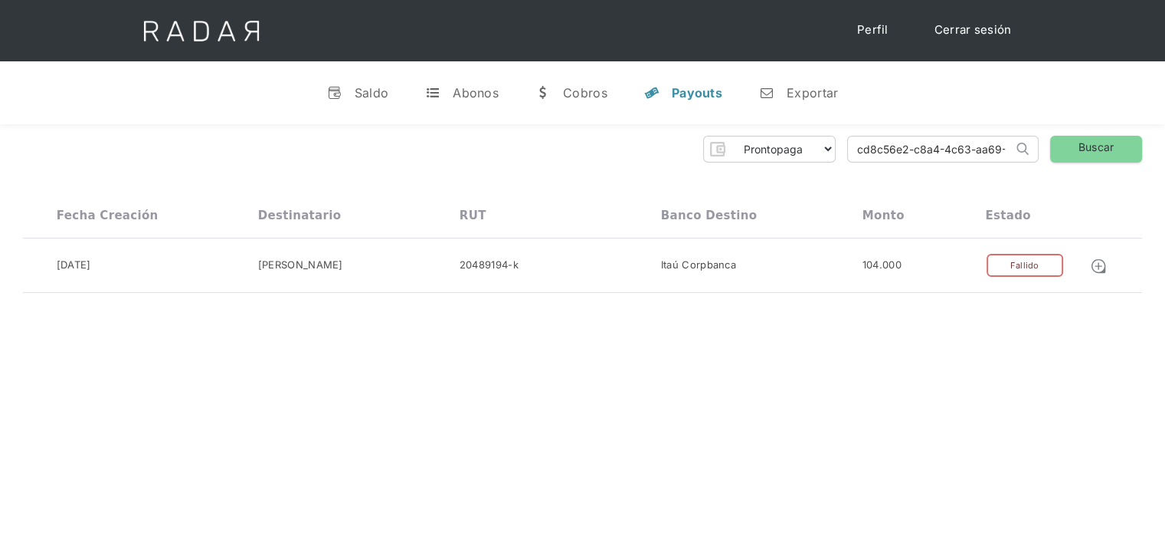
click at [859, 152] on input "cd8c56e2-c8a4-4c63-aa69-869085a5d865" at bounding box center [930, 148] width 165 height 25
click at [860, 152] on input "cd8c56e2-c8a4-4c63-aa69-869085a5d865" at bounding box center [930, 148] width 165 height 25
type input "cd8c56e2-c8a4-4c63-aa69-869085a5d865"
click at [1127, 152] on link "Buscar" at bounding box center [1097, 149] width 92 height 27
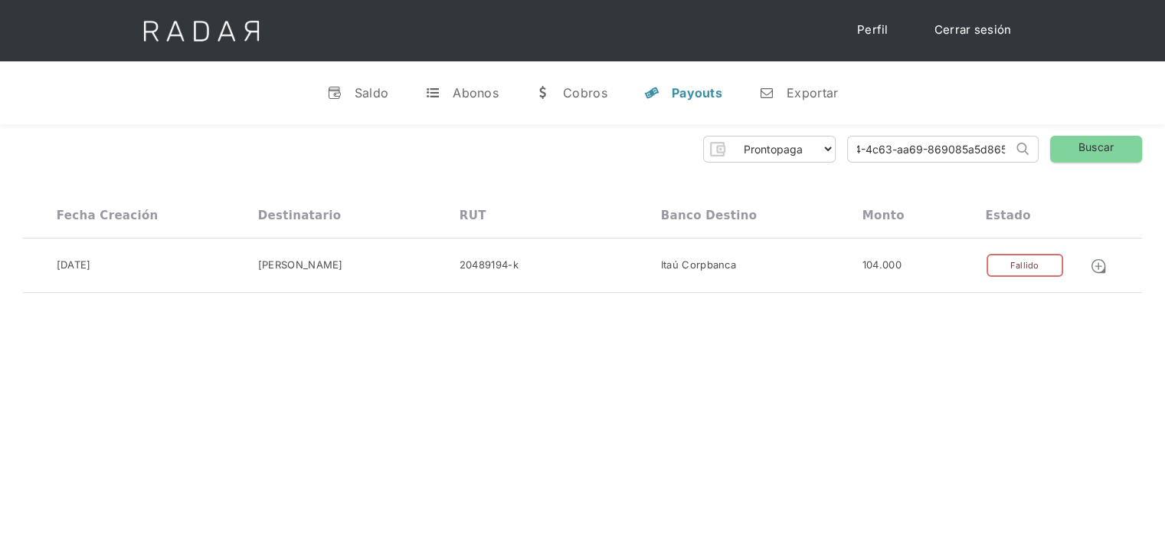
drag, startPoint x: 859, startPoint y: 149, endPoint x: 1011, endPoint y: 146, distance: 152.5
click at [1011, 146] on input "cd8c56e2-c8a4-4c63-aa69-869085a5d865" at bounding box center [930, 148] width 165 height 25
paste input "8628a557-0a85-4397-8239-449b81ca577b"
drag, startPoint x: 972, startPoint y: 151, endPoint x: 843, endPoint y: 172, distance: 130.5
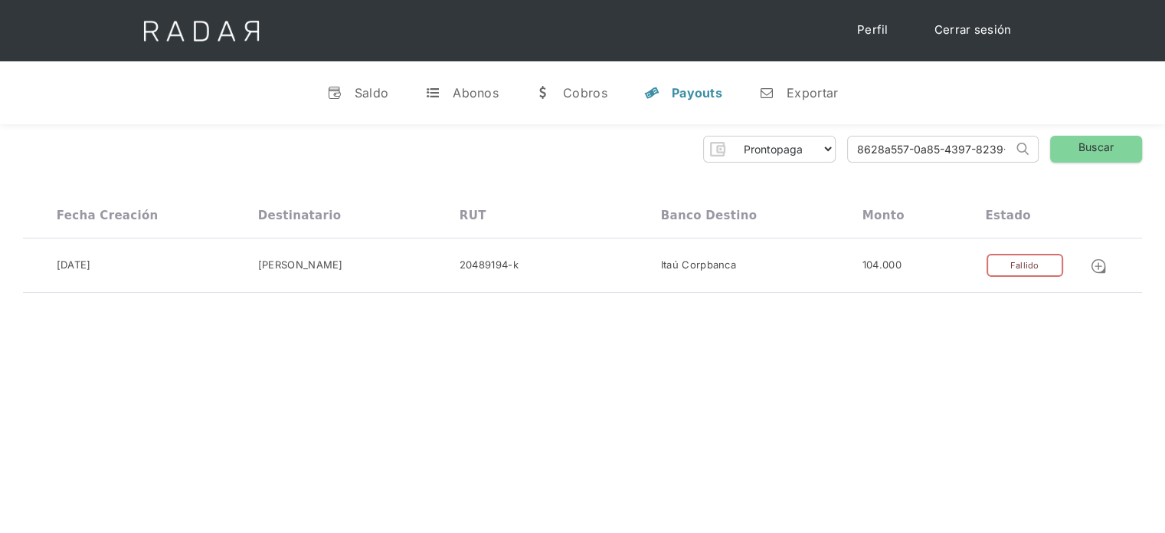
click at [843, 172] on div "Prontopaga Prontopaga 2 Thank you! Your submission has been received! Oops! Som…" at bounding box center [582, 214] width 1165 height 181
click at [855, 153] on input "8628a557-0a85-4397-8239-449b81ca577b" at bounding box center [930, 148] width 165 height 25
click at [1066, 149] on link "Buscar" at bounding box center [1097, 149] width 92 height 27
type input "a577b"
drag, startPoint x: 904, startPoint y: 152, endPoint x: 774, endPoint y: 160, distance: 130.5
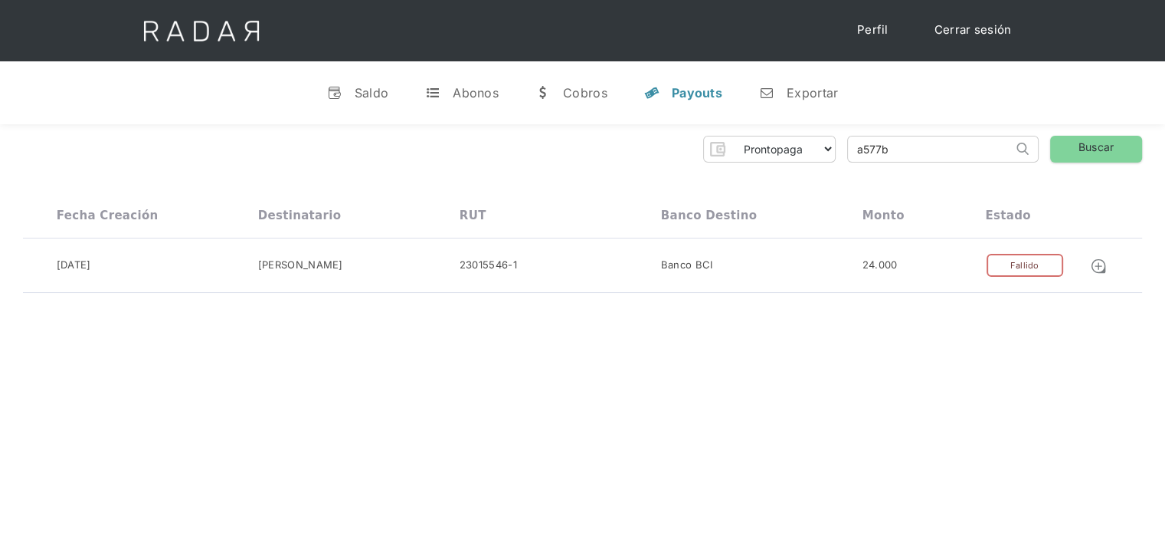
click at [774, 160] on div "Prontopaga Prontopaga 2 Thank you! Your submission has been received! Oops! Som…" at bounding box center [583, 149] width 1120 height 27
paste input "f8c8b79f-e49d-459f-ae9a-60df716d1301"
drag, startPoint x: 883, startPoint y: 148, endPoint x: 812, endPoint y: 154, distance: 70.8
click at [810, 156] on div "Prontopaga Prontopaga 2 Thank you! Your submission has been received! Oops! Som…" at bounding box center [583, 149] width 1120 height 27
click at [860, 146] on input "f8c8b79f-e49d-459f-ae9a-60df716d1301" at bounding box center [930, 148] width 165 height 25
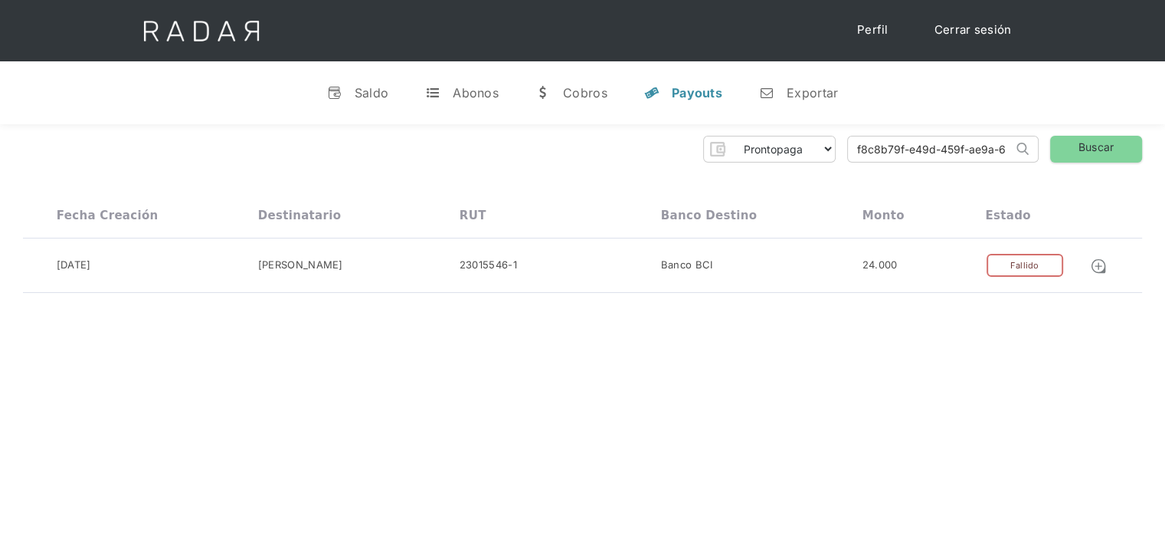
click at [870, 155] on input "f8c8b79f-e49d-459f-ae9a-60df716d1301" at bounding box center [930, 148] width 165 height 25
click at [861, 149] on input "f8c8b79f-e49d-459f-ae9a-60df716d1301" at bounding box center [930, 148] width 165 height 25
type input "f8c8b79f-e49d-459f-ae9a-60df716d1301"
click at [1067, 154] on link "Buscar" at bounding box center [1097, 149] width 92 height 27
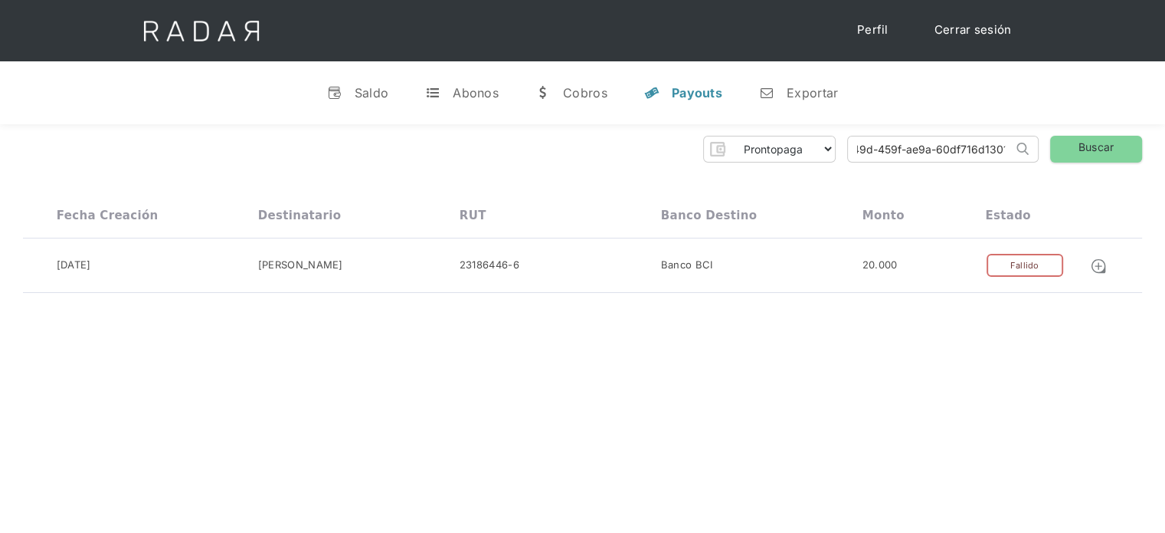
drag, startPoint x: 854, startPoint y: 156, endPoint x: 1048, endPoint y: 156, distance: 194.6
click at [1048, 156] on div "Prontopaga Prontopaga 2 Thank you! Your submission has been received! Oops! Som…" at bounding box center [583, 149] width 1120 height 27
paste input "3a7d05ef-5d2d-4f39-b1c5-8b4d6661fb2c"
drag, startPoint x: 996, startPoint y: 148, endPoint x: 809, endPoint y: 162, distance: 187.5
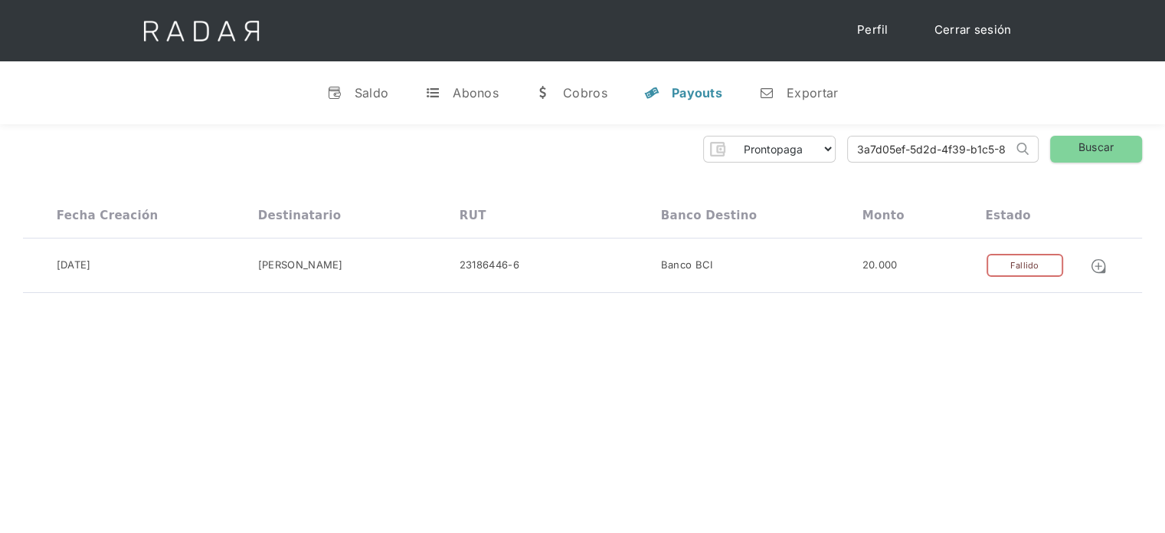
click at [809, 162] on div "Prontopaga Prontopaga 2 Thank you! Your submission has been received! Oops! Som…" at bounding box center [582, 214] width 1165 height 181
click at [860, 151] on input "3a7d05ef-5d2d-4f39-b1c5-8b4d6661fb2c" at bounding box center [930, 148] width 165 height 25
type input "3a7d05ef-5d2d-4f39-b1c5-8b4d6661fb2c"
click at [1064, 155] on link "Buscar" at bounding box center [1097, 149] width 92 height 27
click at [975, 33] on link "Cerrar sesión" at bounding box center [974, 30] width 108 height 30
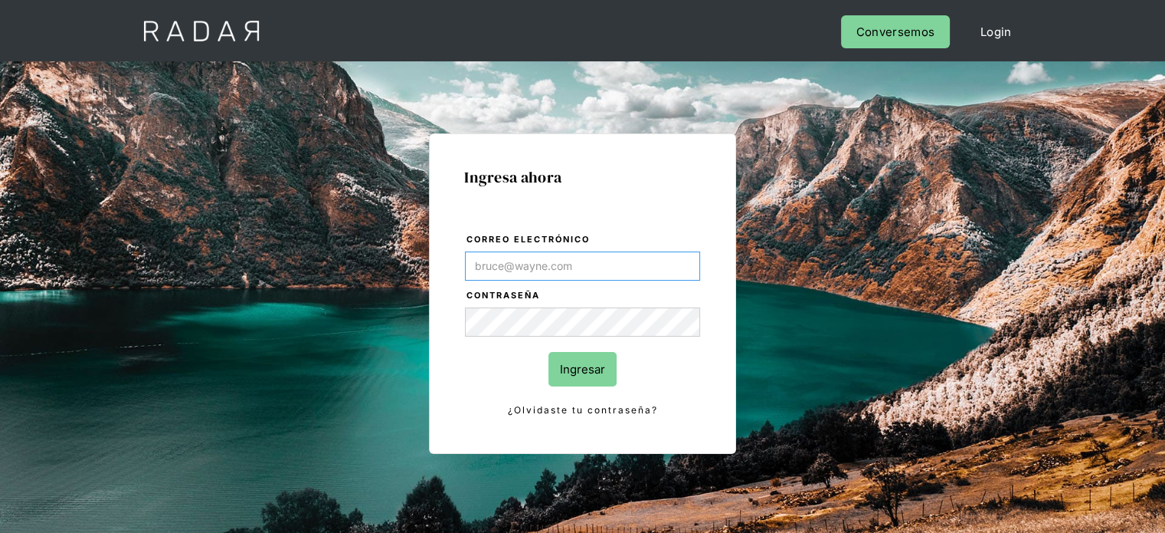
type input "Evans@prontopaga.com"
click at [874, 318] on div "Ingresa ahora Correo electrónico Evans@prontopaga.com Contraseña Ingresar ¿Olvi…" at bounding box center [583, 345] width 720 height 477
click at [593, 365] on input "Ingresar" at bounding box center [583, 369] width 68 height 34
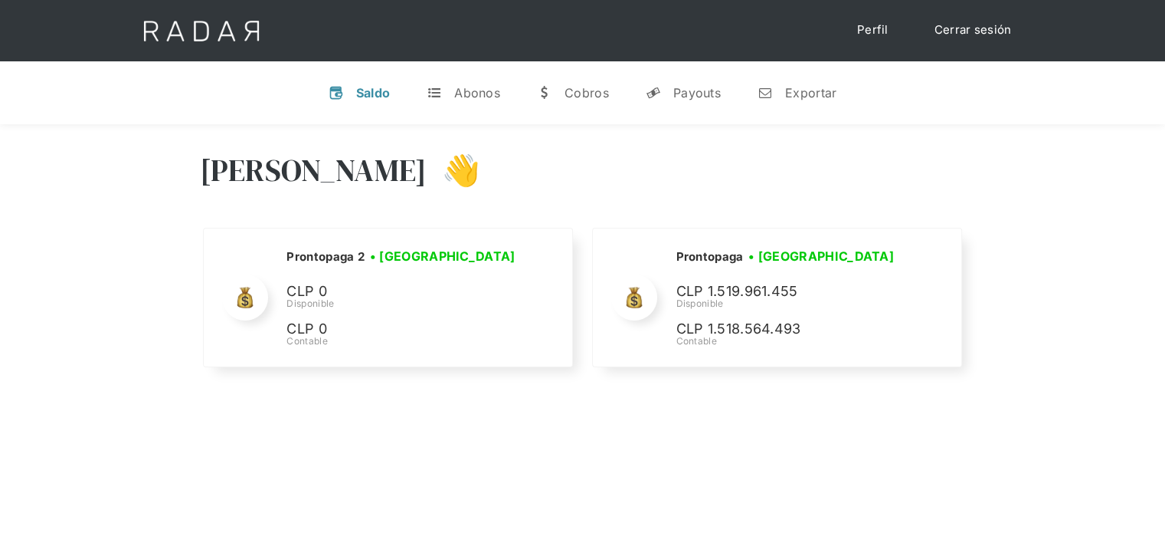
select select "prontopaga"
click at [674, 100] on link "y Payouts" at bounding box center [684, 93] width 100 height 40
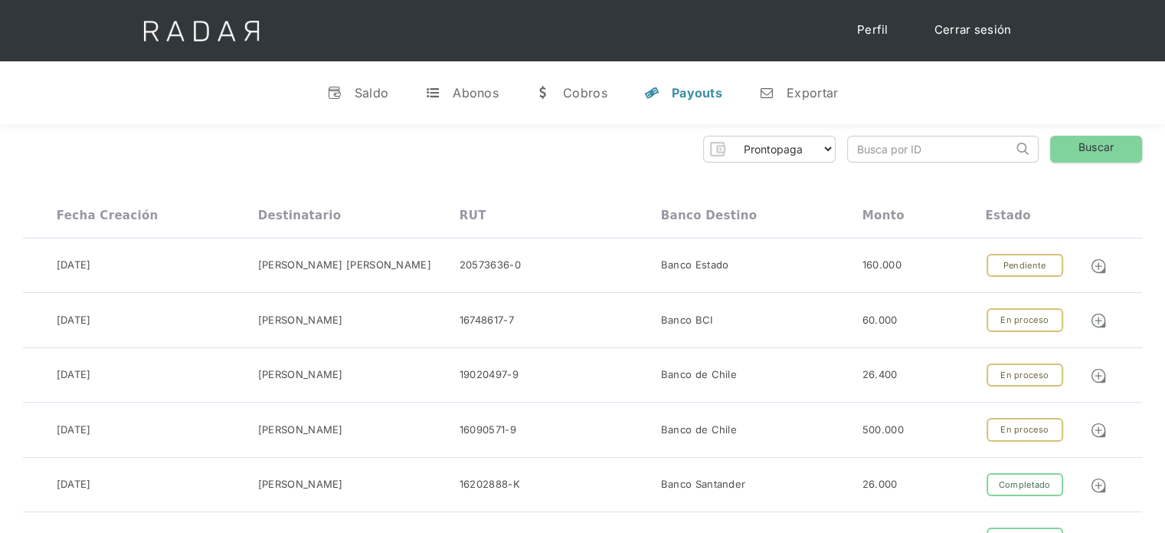
click at [857, 148] on input "search" at bounding box center [930, 148] width 165 height 25
paste input "2da8636d-32fc-43e6-bac4-b4a38018c845"
drag, startPoint x: 887, startPoint y: 149, endPoint x: 795, endPoint y: 158, distance: 92.4
click at [795, 158] on div "Prontopaga Prontopaga 2 Thank you! Your submission has been received! Oops! Som…" at bounding box center [583, 149] width 1120 height 27
click at [861, 154] on input "2da8636d-32fc-43e6-bac4-b4a38018c845" at bounding box center [930, 148] width 165 height 25
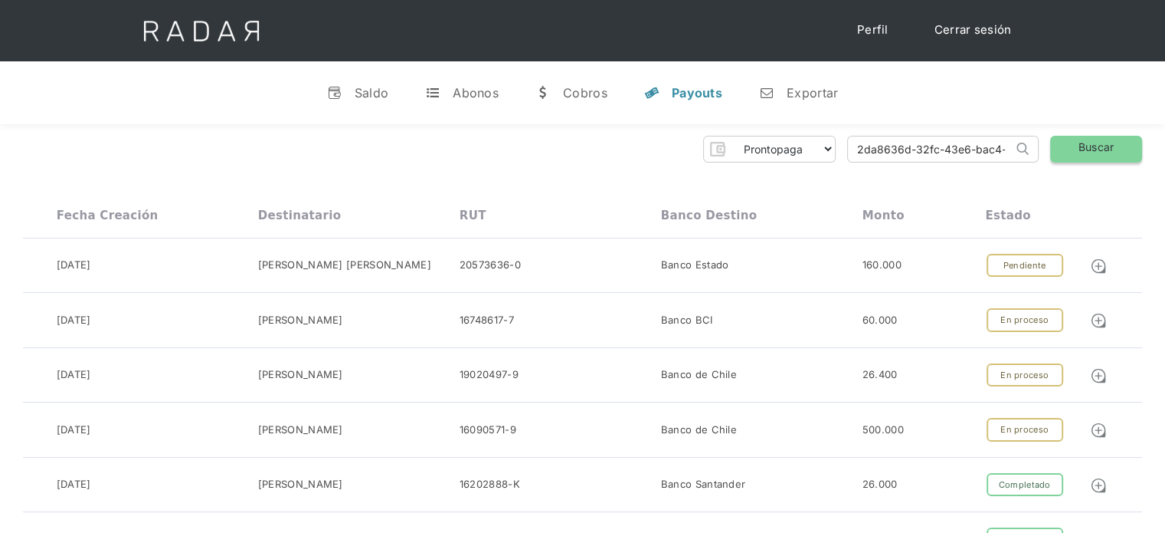
type input "2da8636d-32fc-43e6-bac4-b4a38018c845"
click at [1077, 155] on link "Buscar" at bounding box center [1097, 149] width 92 height 27
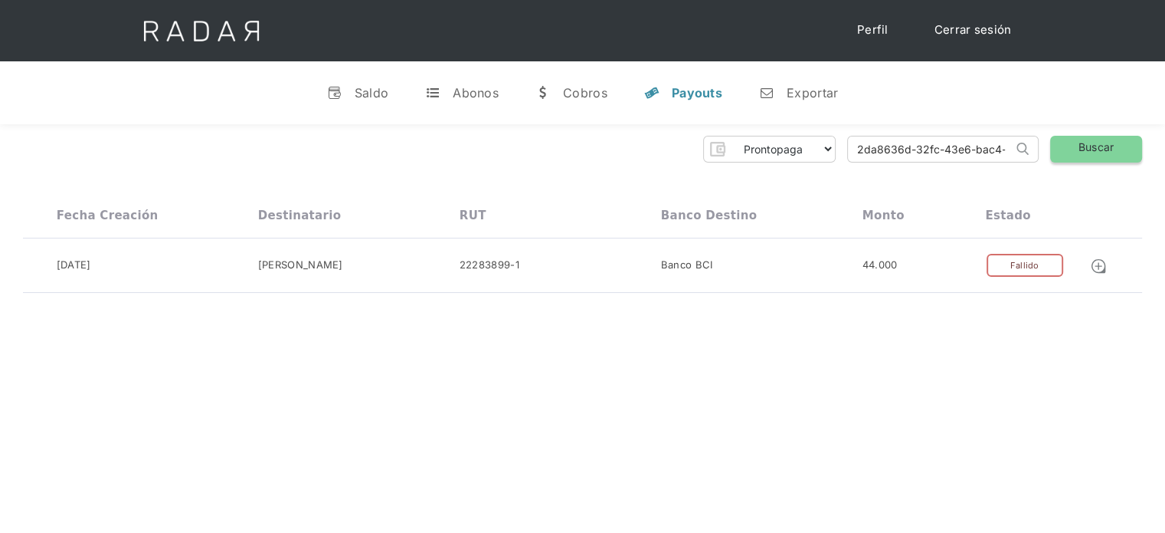
scroll to position [0, 76]
drag, startPoint x: 851, startPoint y: 154, endPoint x: 1086, endPoint y: 154, distance: 234.5
click at [1086, 156] on div "Prontopaga Prontopaga 2 Thank you! Your submission has been received! Oops! Som…" at bounding box center [583, 149] width 1120 height 27
paste input "1b13206b-c953-40e7-81a1-9479befe1eec"
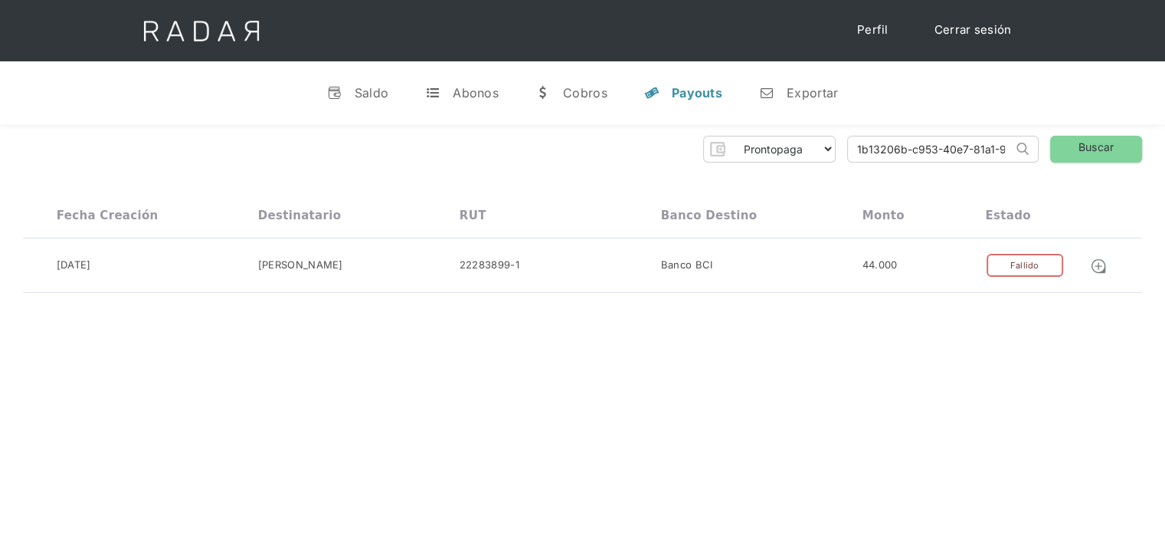
drag, startPoint x: 903, startPoint y: 161, endPoint x: 837, endPoint y: 165, distance: 66.0
click at [837, 165] on div "Prontopaga Prontopaga 2 Thank you! Your submission has been received! Oops! Som…" at bounding box center [582, 214] width 1165 height 181
click at [861, 145] on input "1b13206b-c953-40e7-81a1-9479befe1eec" at bounding box center [930, 148] width 165 height 25
type input "1b13206b-c953-40e7-81a1-9479befe1eec"
click at [1082, 143] on link "Buscar" at bounding box center [1097, 149] width 92 height 27
